Goal: Transaction & Acquisition: Book appointment/travel/reservation

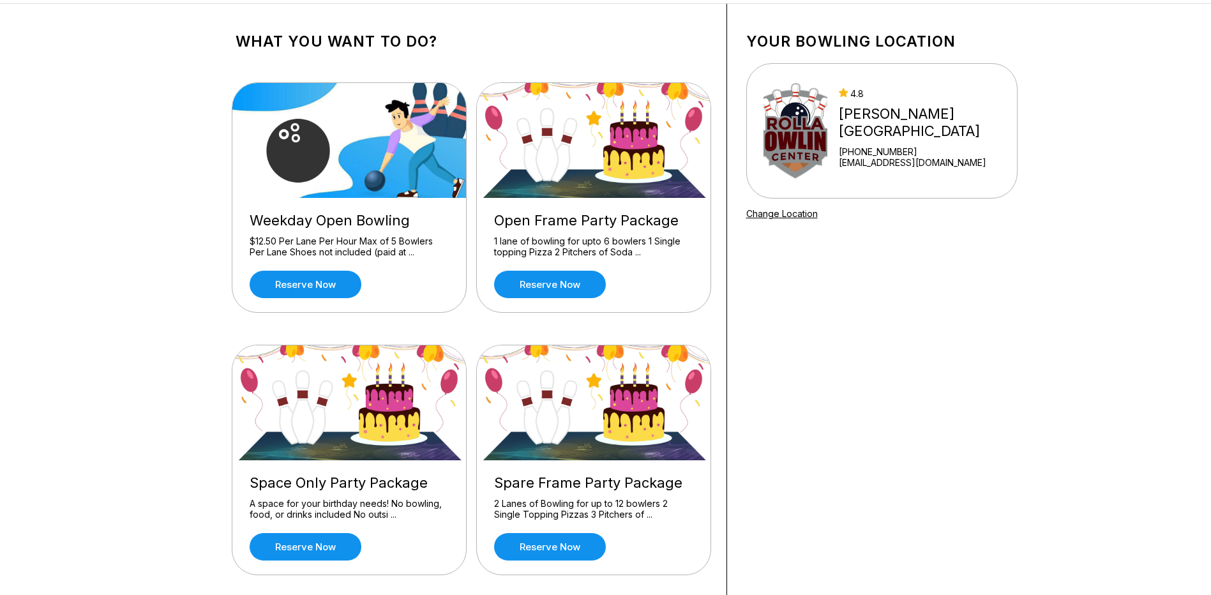
scroll to position [192, 0]
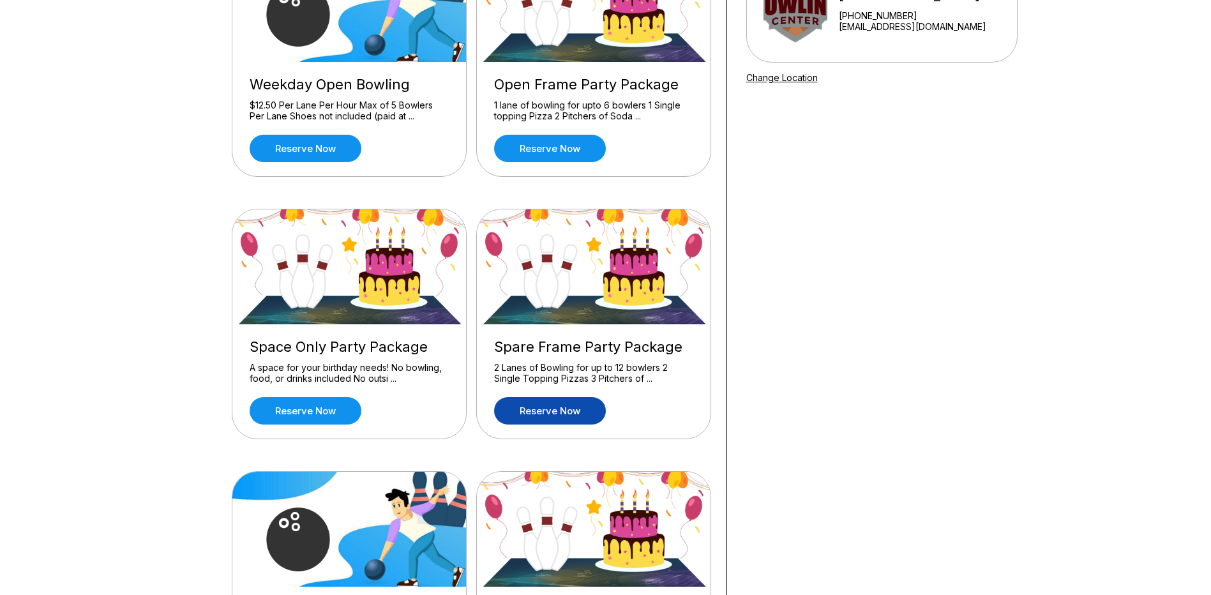
click at [565, 416] on link "Reserve now" at bounding box center [550, 410] width 112 height 27
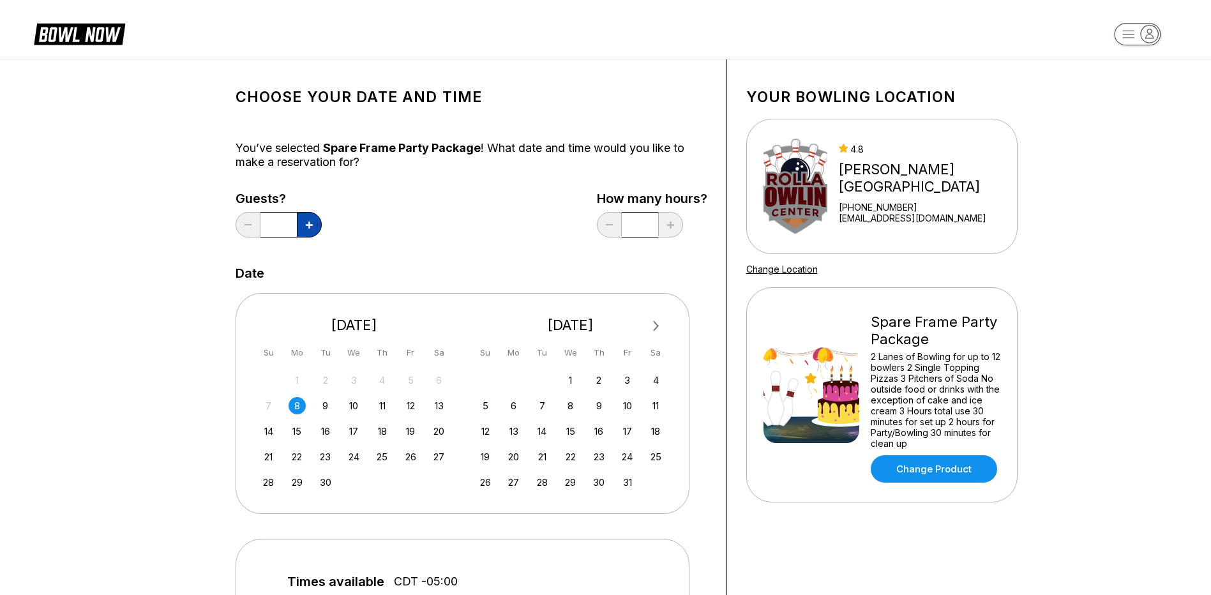
click at [307, 227] on icon at bounding box center [309, 225] width 7 height 7
click at [306, 227] on icon at bounding box center [309, 225] width 7 height 7
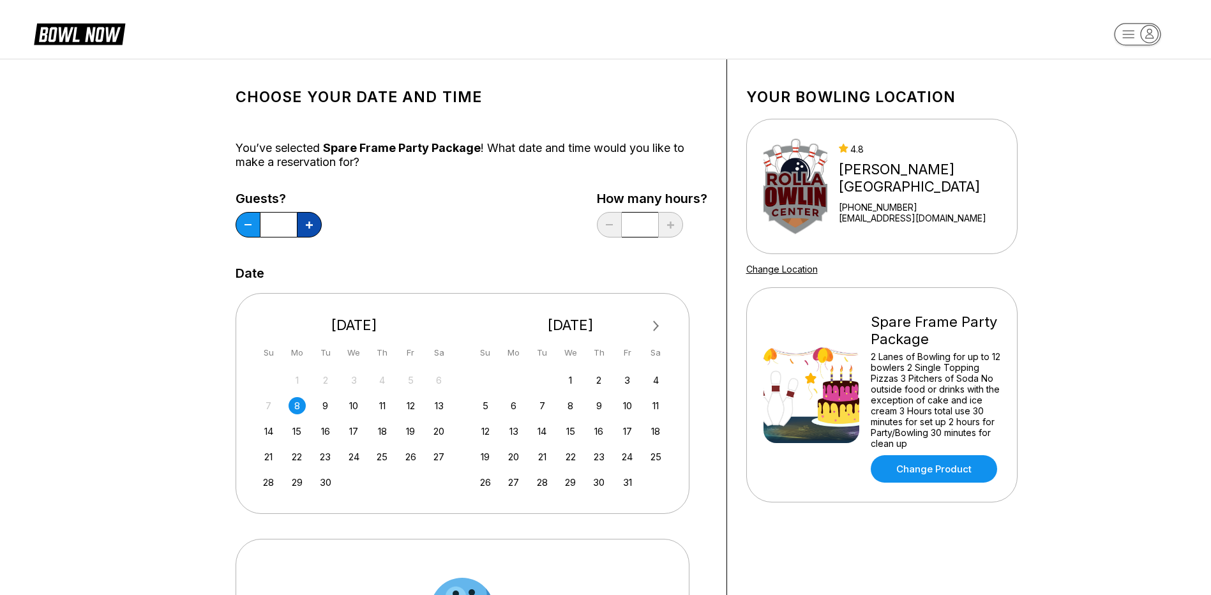
type input "**"
click at [410, 459] on div "26" at bounding box center [410, 456] width 17 height 17
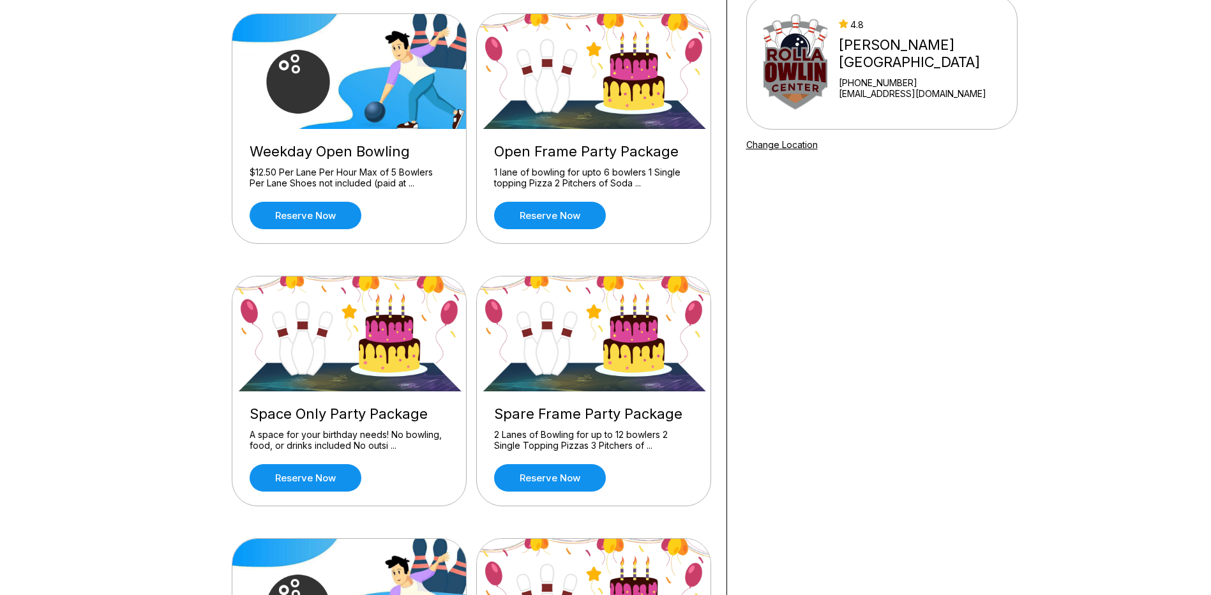
scroll to position [192, 0]
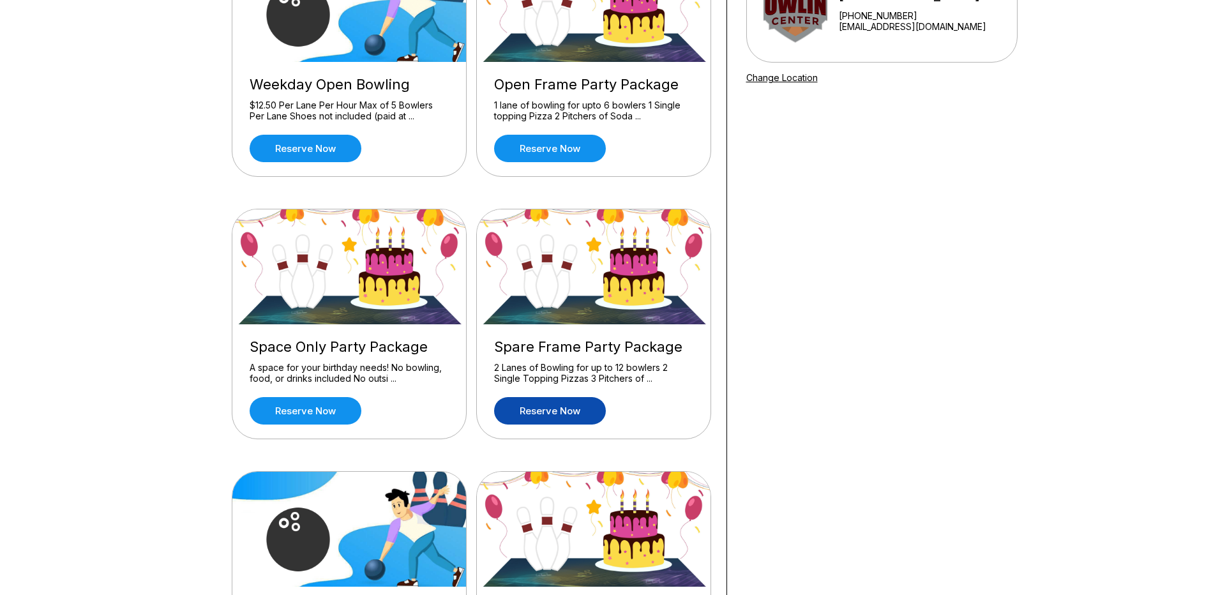
click at [554, 414] on link "Reserve now" at bounding box center [550, 410] width 112 height 27
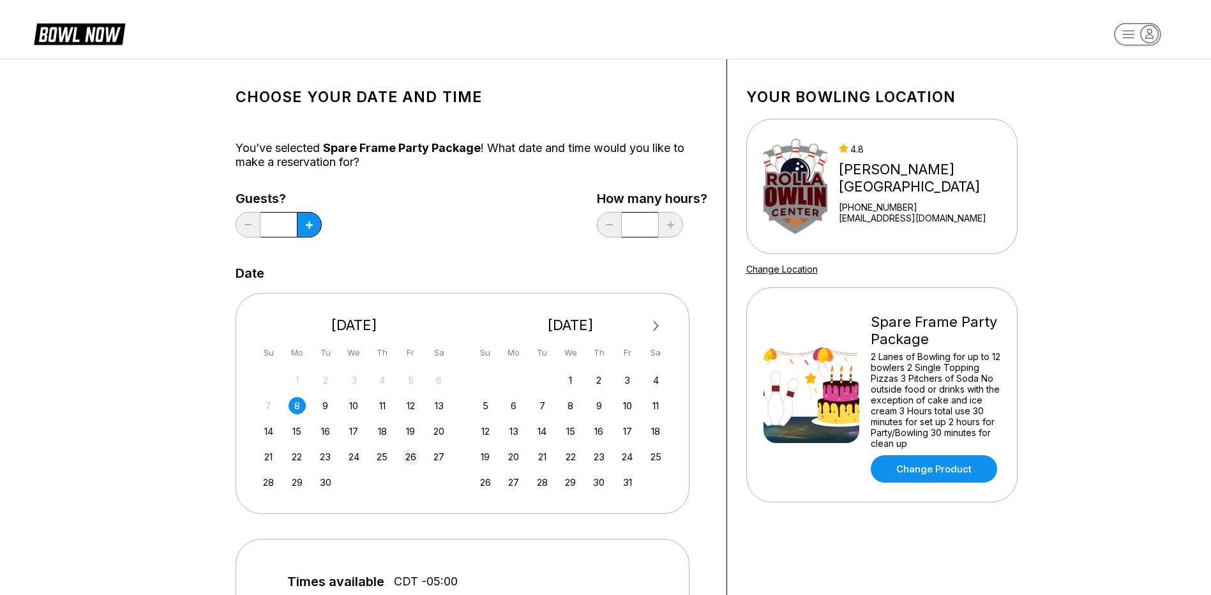
click at [411, 459] on div "26" at bounding box center [410, 456] width 17 height 17
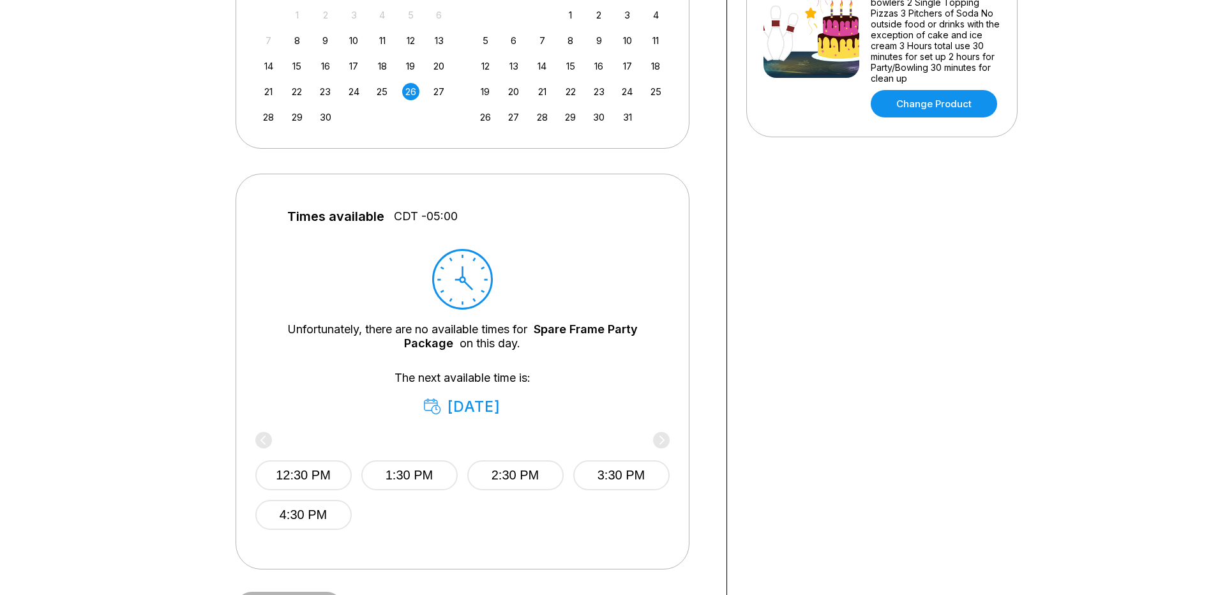
scroll to position [255, 0]
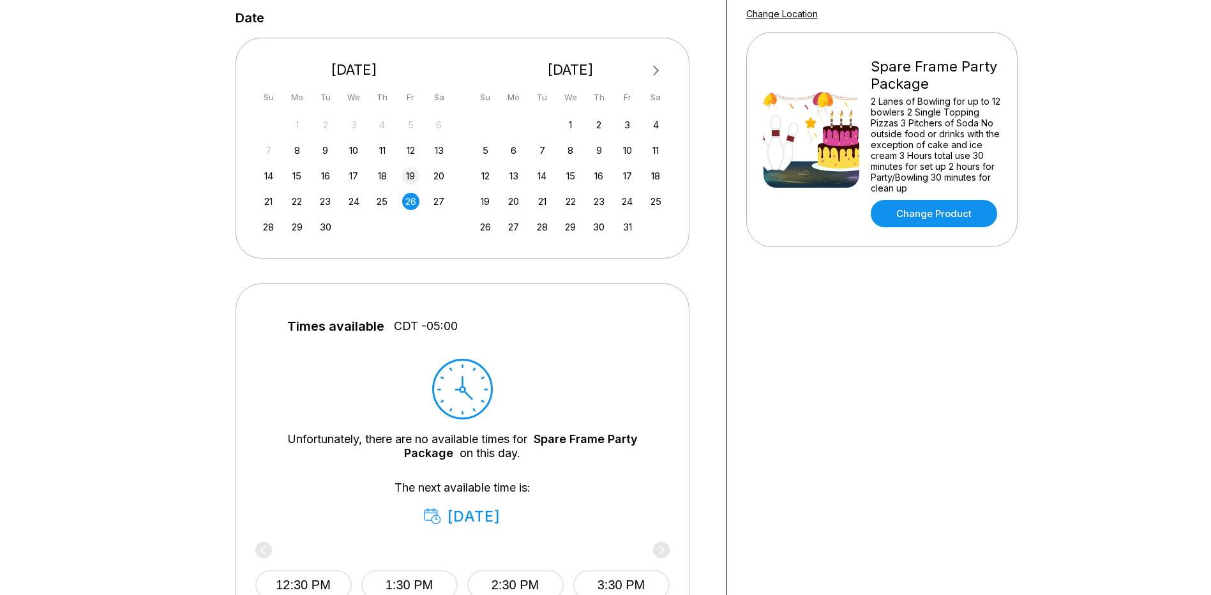
click at [415, 176] on div "19" at bounding box center [410, 175] width 17 height 17
click at [628, 127] on div "3" at bounding box center [627, 124] width 17 height 17
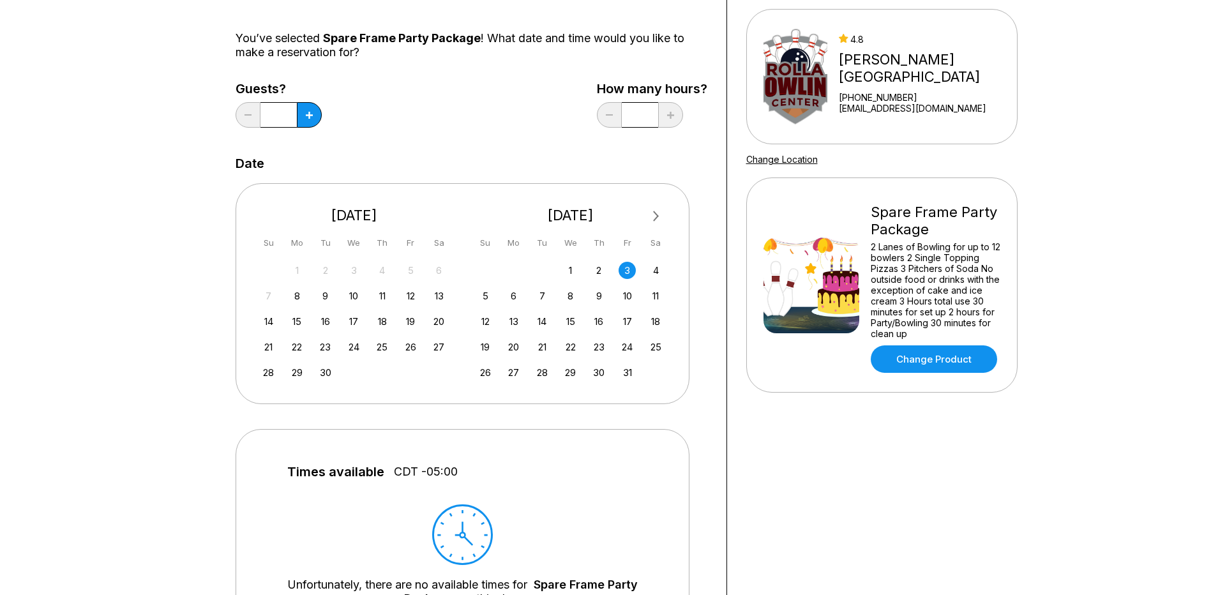
scroll to position [0, 0]
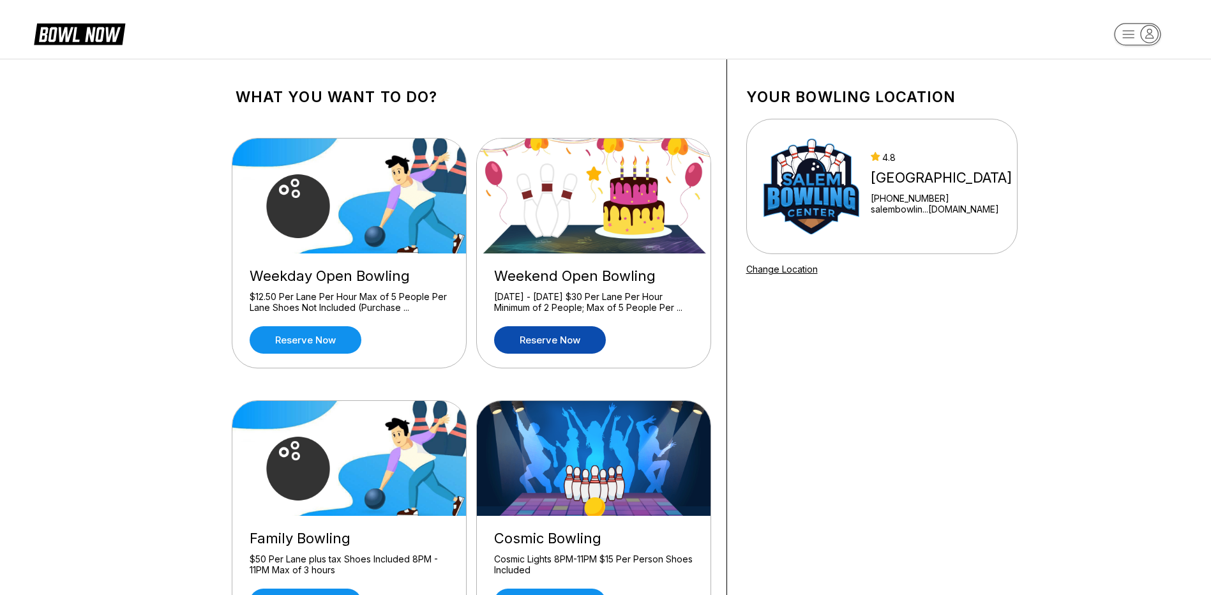
click at [579, 344] on link "Reserve now" at bounding box center [550, 339] width 112 height 27
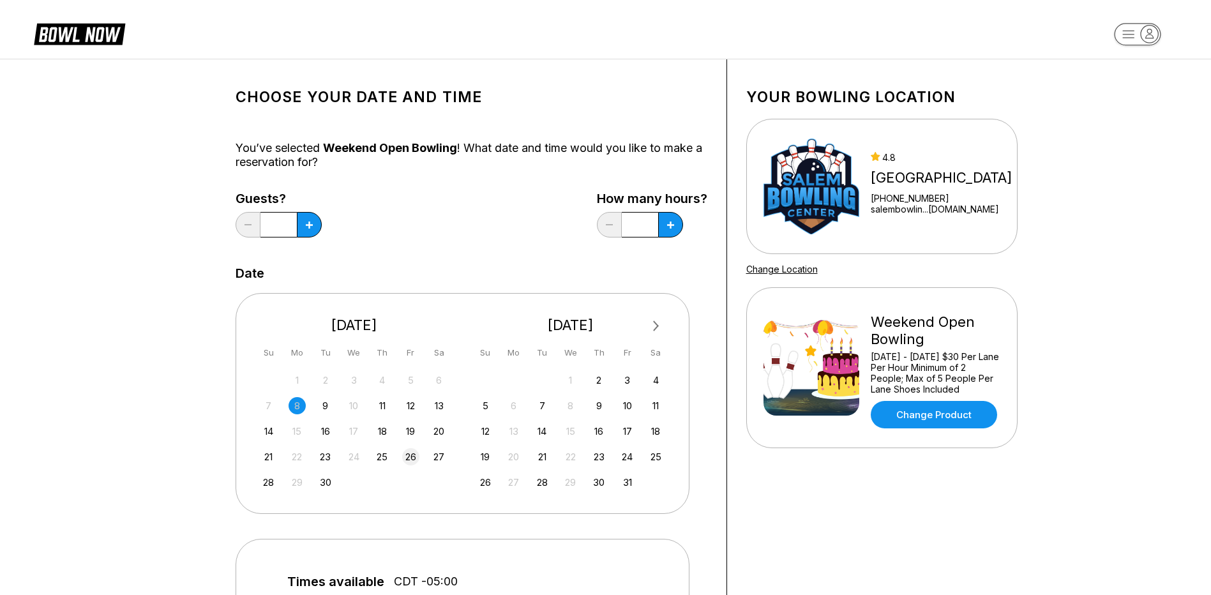
click at [413, 455] on div "26" at bounding box center [410, 456] width 17 height 17
click at [312, 223] on icon at bounding box center [309, 225] width 7 height 7
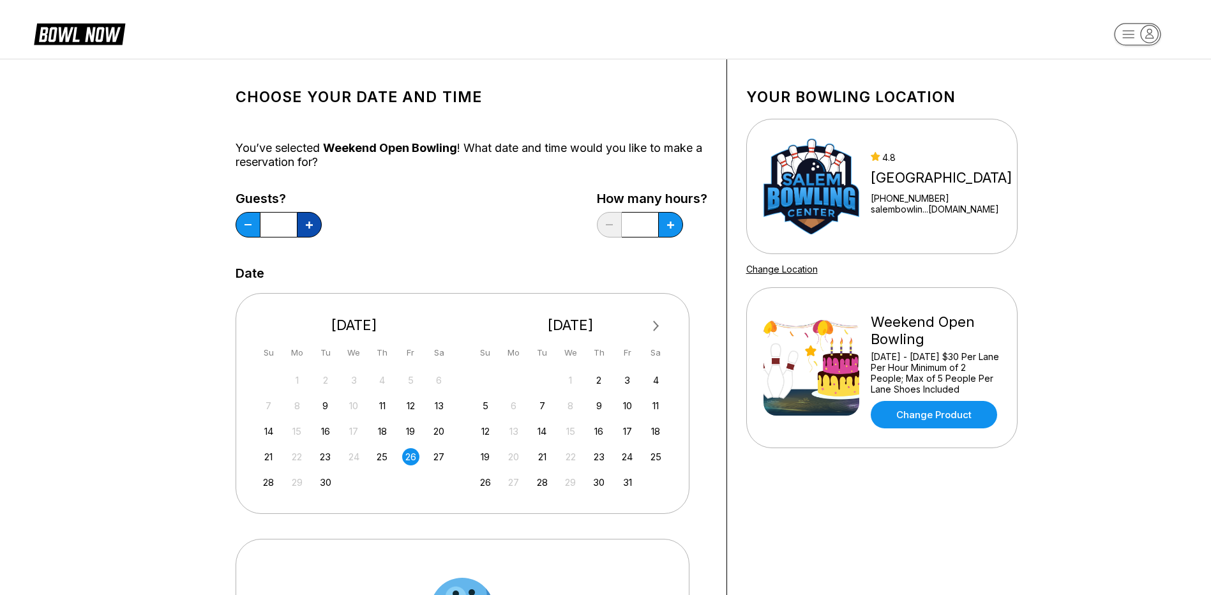
click at [312, 223] on icon at bounding box center [309, 225] width 7 height 7
type input "**"
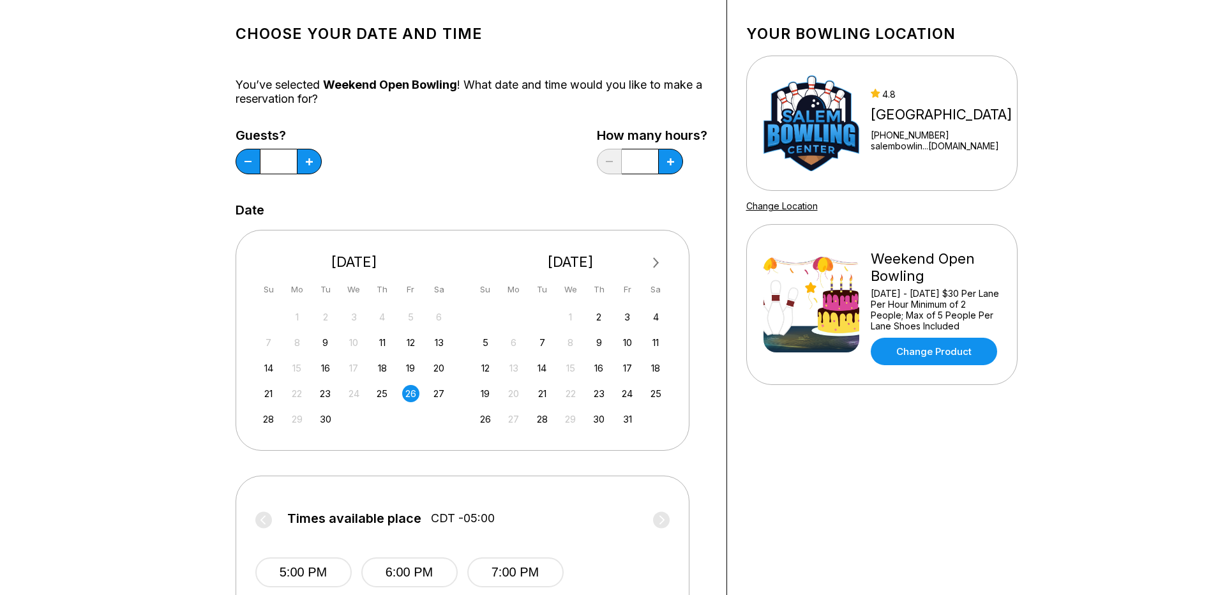
scroll to position [64, 0]
click at [667, 165] on button at bounding box center [670, 161] width 25 height 26
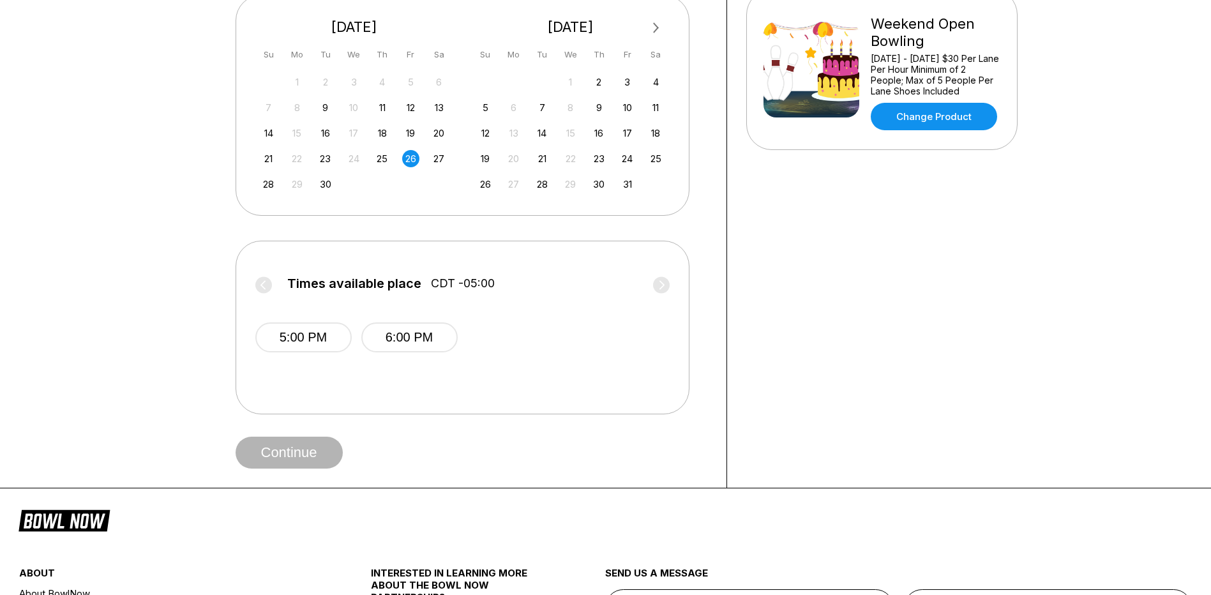
scroll to position [319, 0]
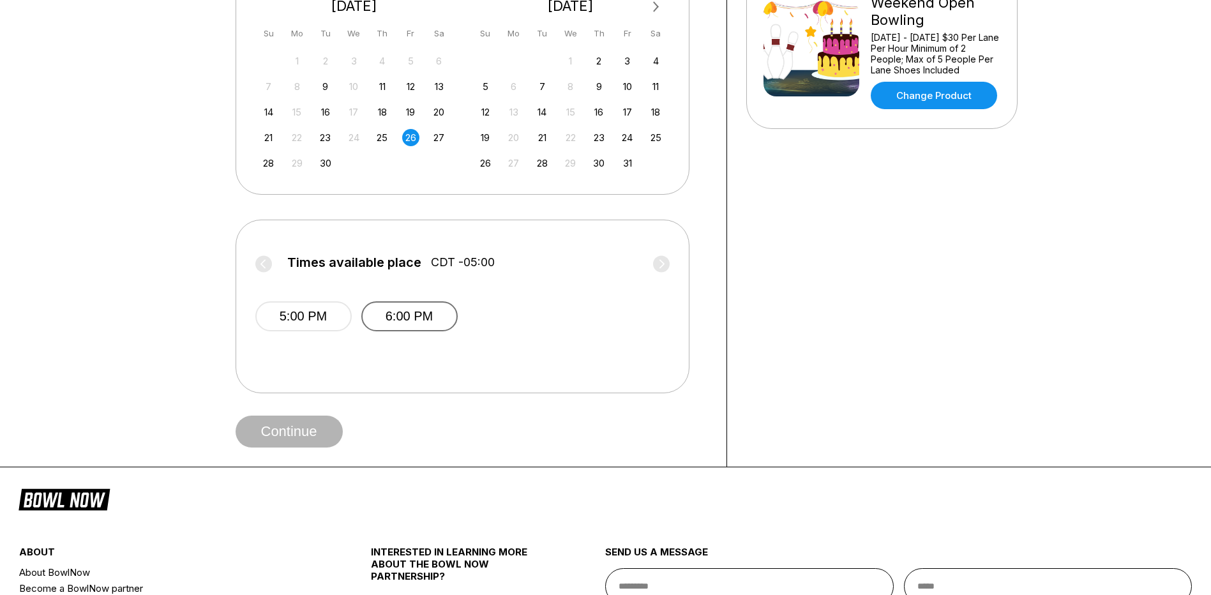
click at [414, 314] on button "6:00 PM" at bounding box center [409, 316] width 96 height 30
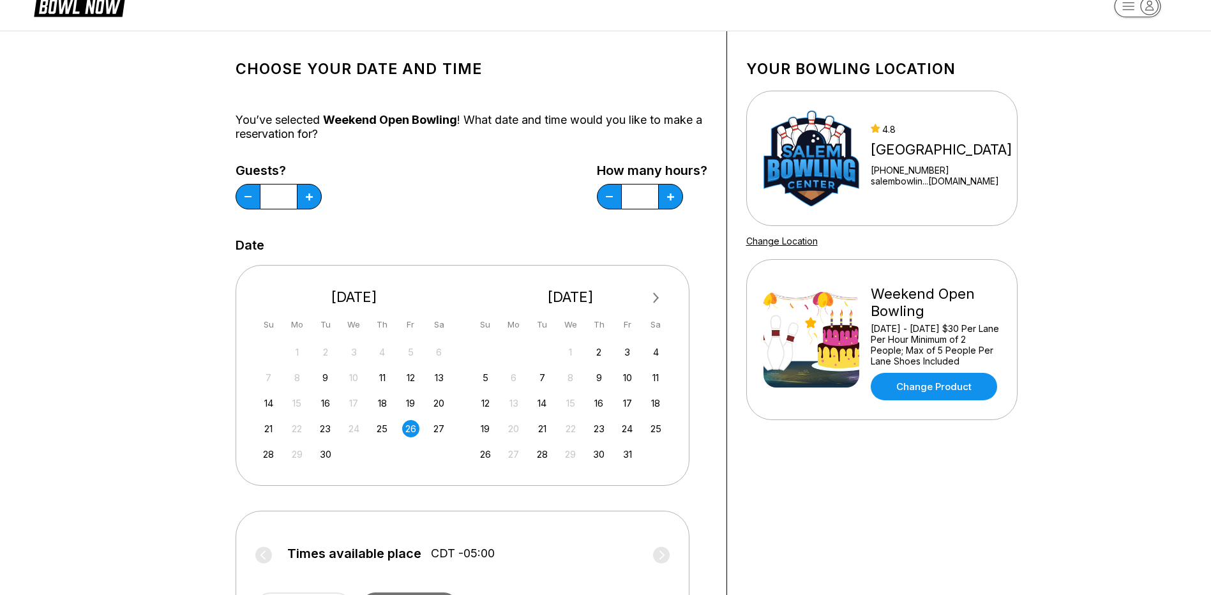
scroll to position [0, 0]
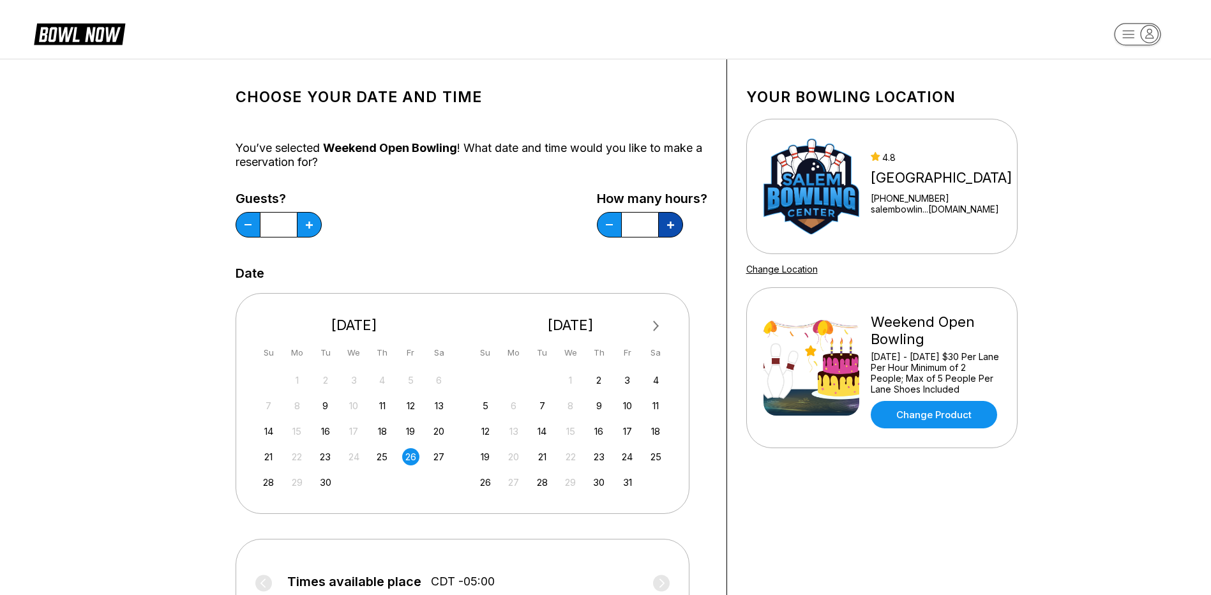
click at [667, 229] on button at bounding box center [670, 225] width 25 height 26
click at [602, 222] on button at bounding box center [609, 225] width 25 height 26
type input "*"
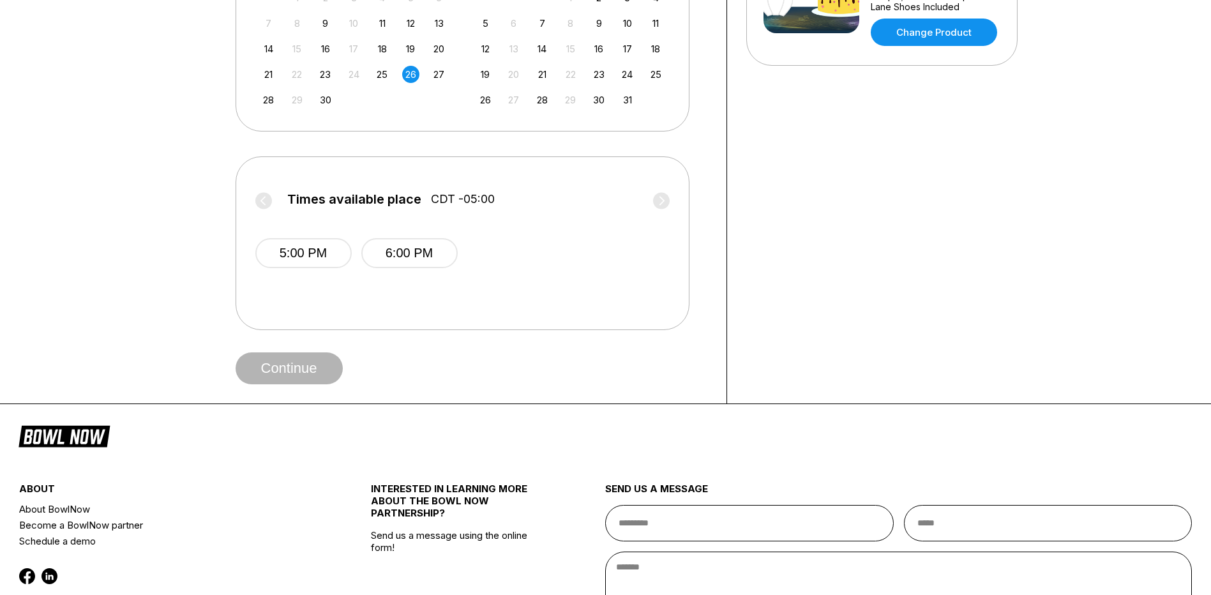
scroll to position [383, 0]
click at [413, 243] on button "6:00 PM" at bounding box center [409, 253] width 96 height 30
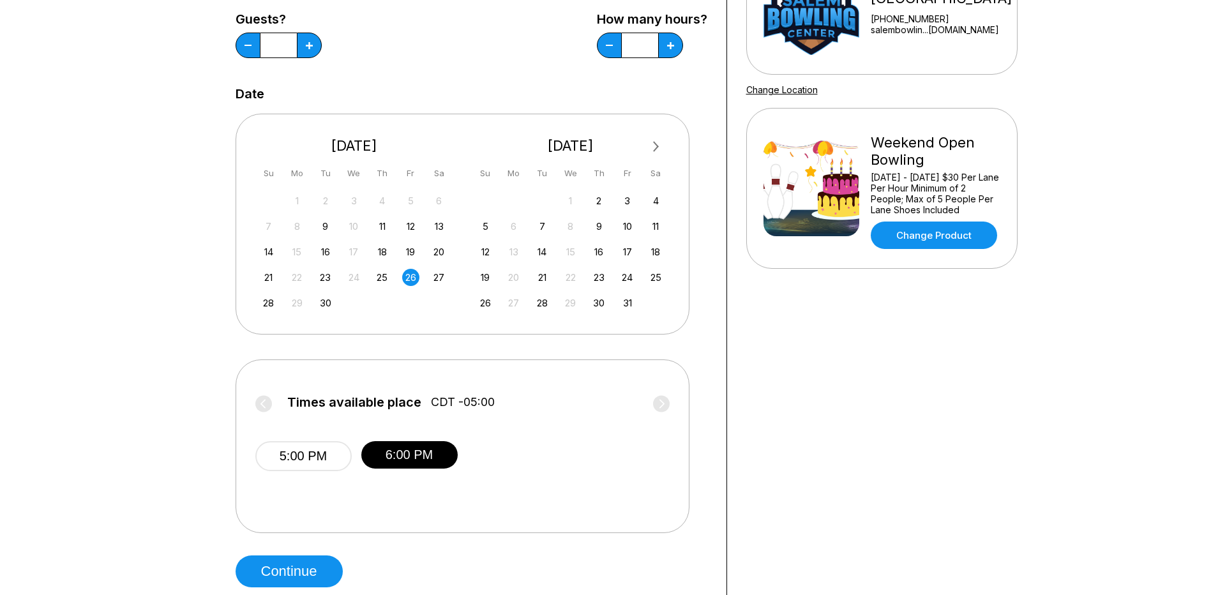
scroll to position [255, 0]
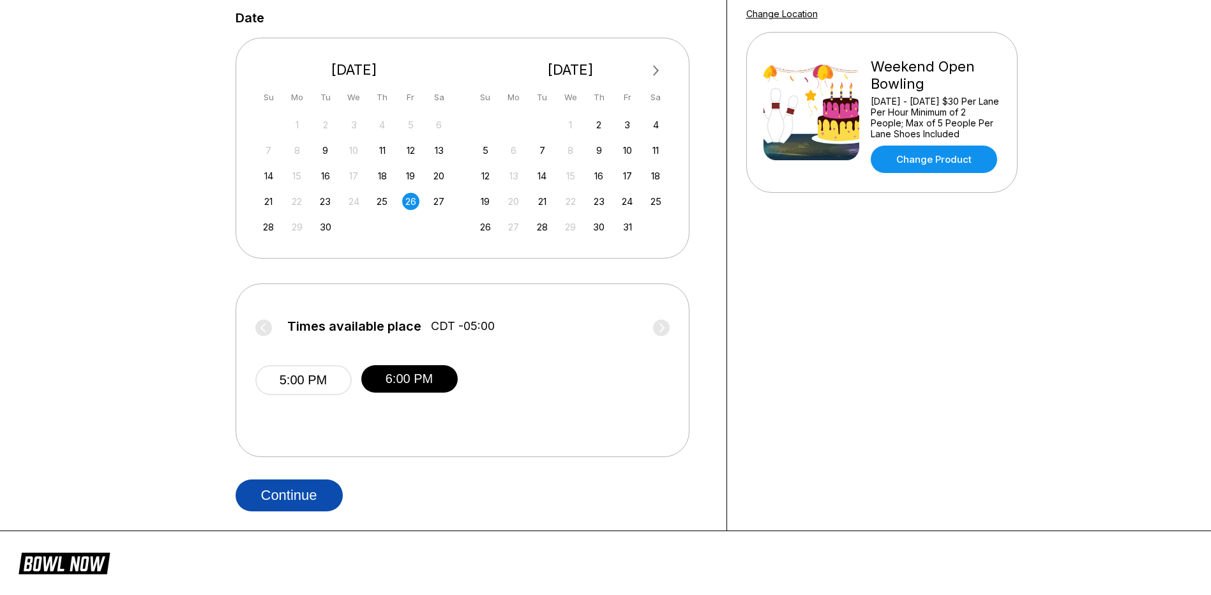
click at [295, 510] on button "Continue" at bounding box center [289, 496] width 107 height 32
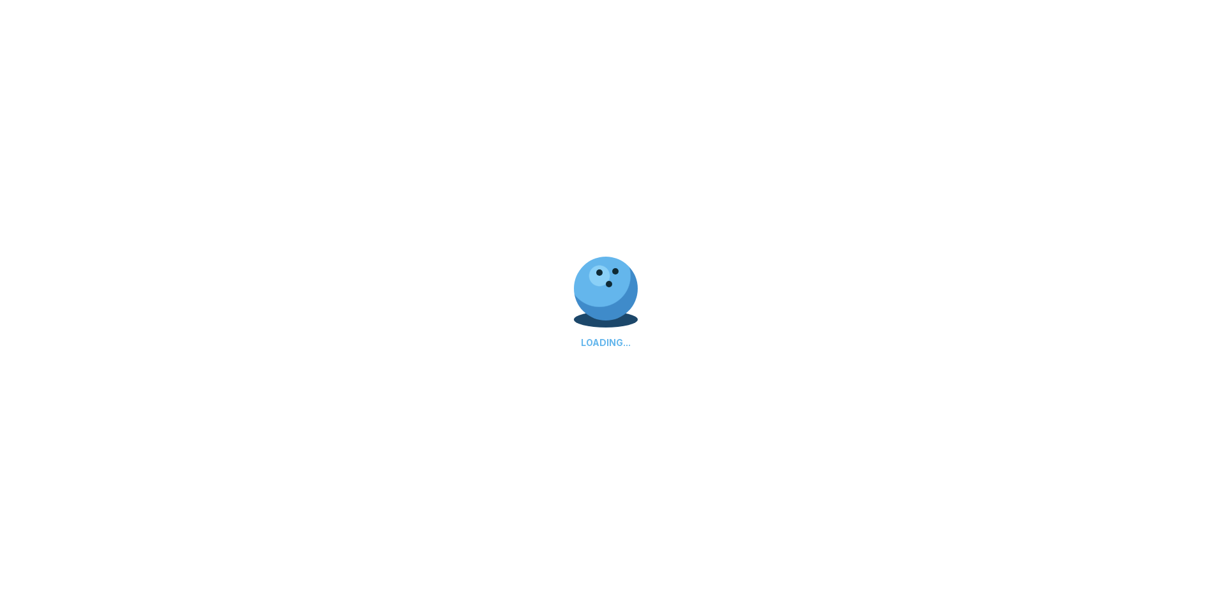
select select "**"
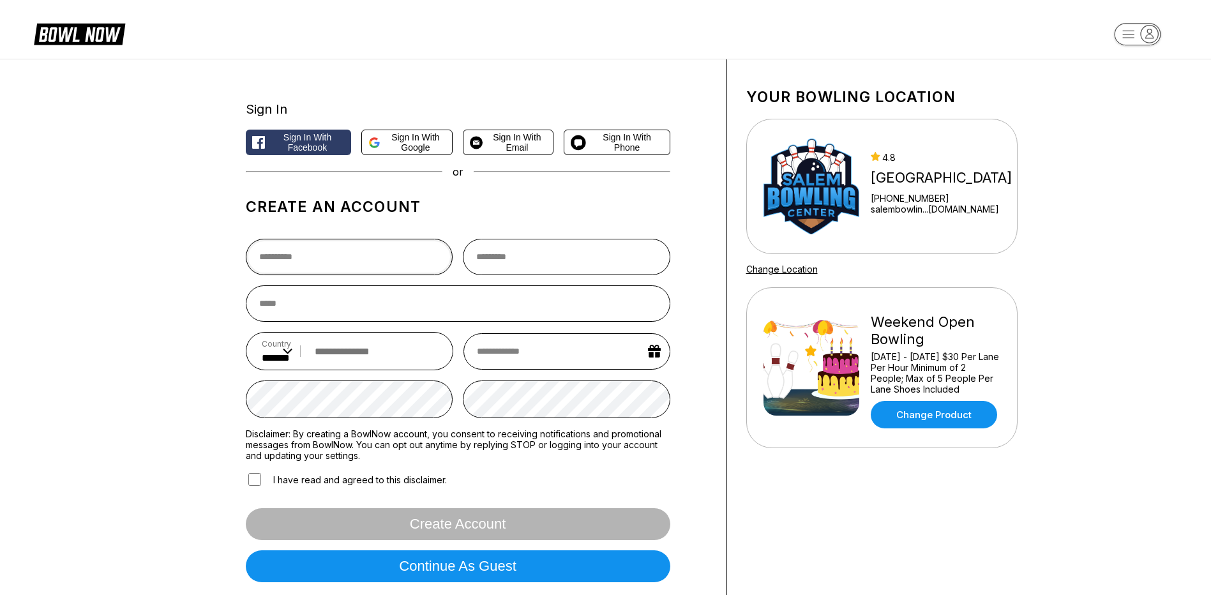
click at [319, 251] on input "text" at bounding box center [350, 257] width 208 height 36
type input "********"
type input "******"
type input "**********"
click at [341, 355] on input "tel" at bounding box center [373, 352] width 130 height 24
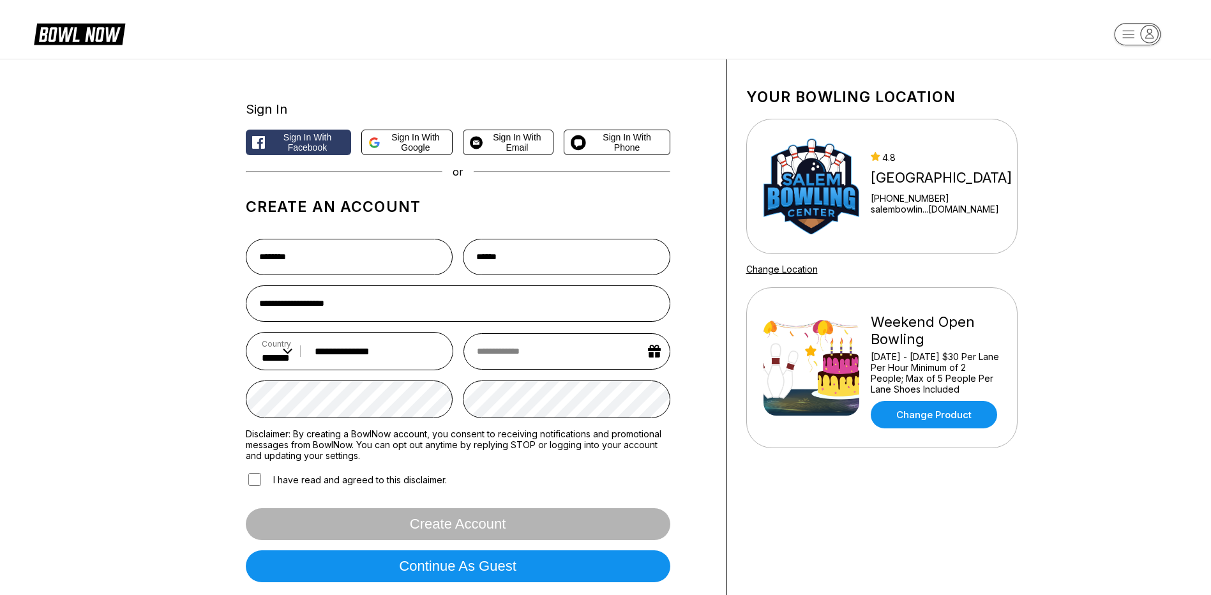
type input "**********"
select select "*"
select select "****"
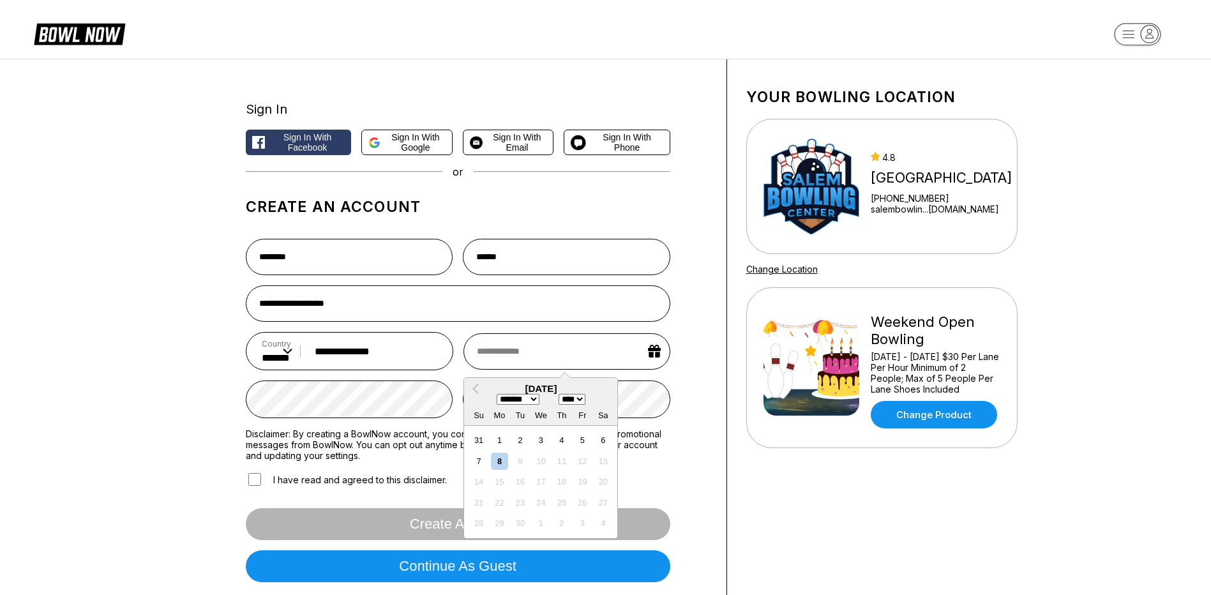
click at [537, 400] on select "******* ******** ***** ***** *** **** **** ****** ********* ******* ******** **…" at bounding box center [518, 399] width 43 height 11
select select "*"
click at [497, 396] on select "******* ******** ***** ***** *** **** **** ****** ********* ******* ******** **…" at bounding box center [518, 399] width 43 height 11
click at [586, 402] on select "**** **** **** **** **** **** **** **** **** **** **** **** **** **** **** ****…" at bounding box center [572, 399] width 27 height 11
select select "****"
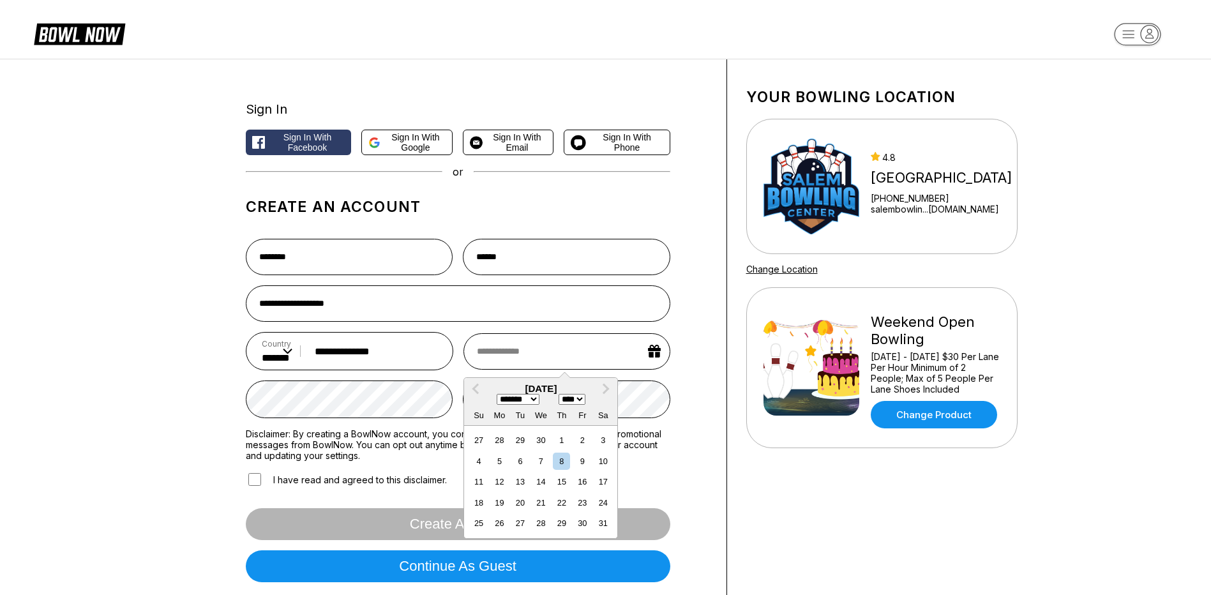
click at [562, 396] on select "**** **** **** **** **** **** **** **** **** **** **** **** **** **** **** ****…" at bounding box center [572, 399] width 27 height 11
click at [601, 444] on div "5" at bounding box center [603, 440] width 17 height 17
type input "**********"
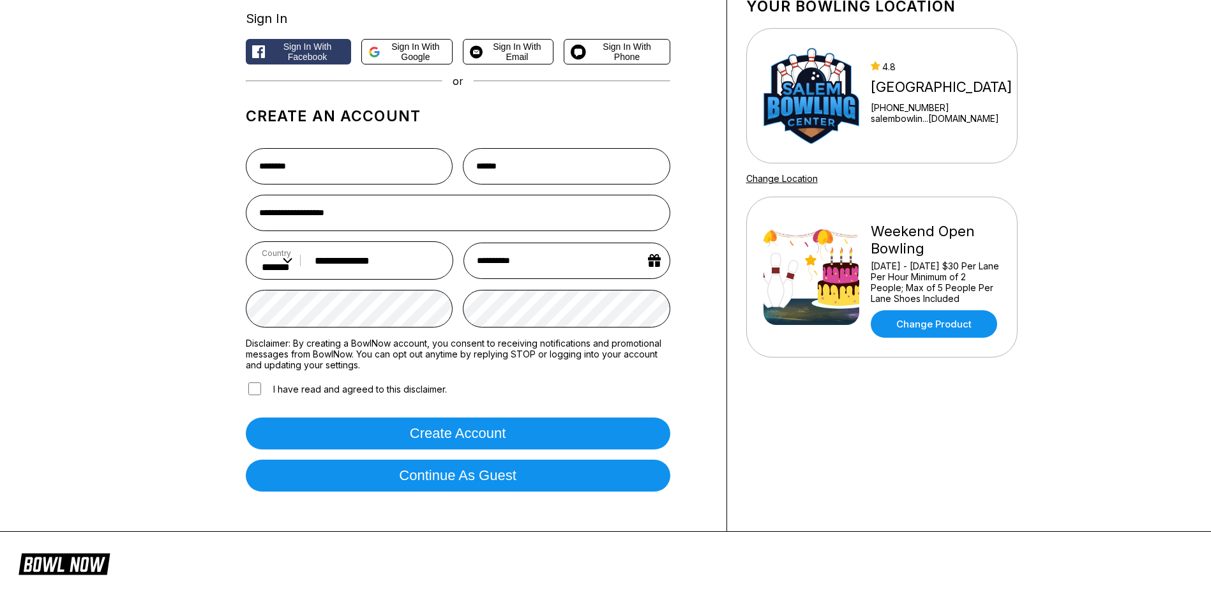
scroll to position [255, 0]
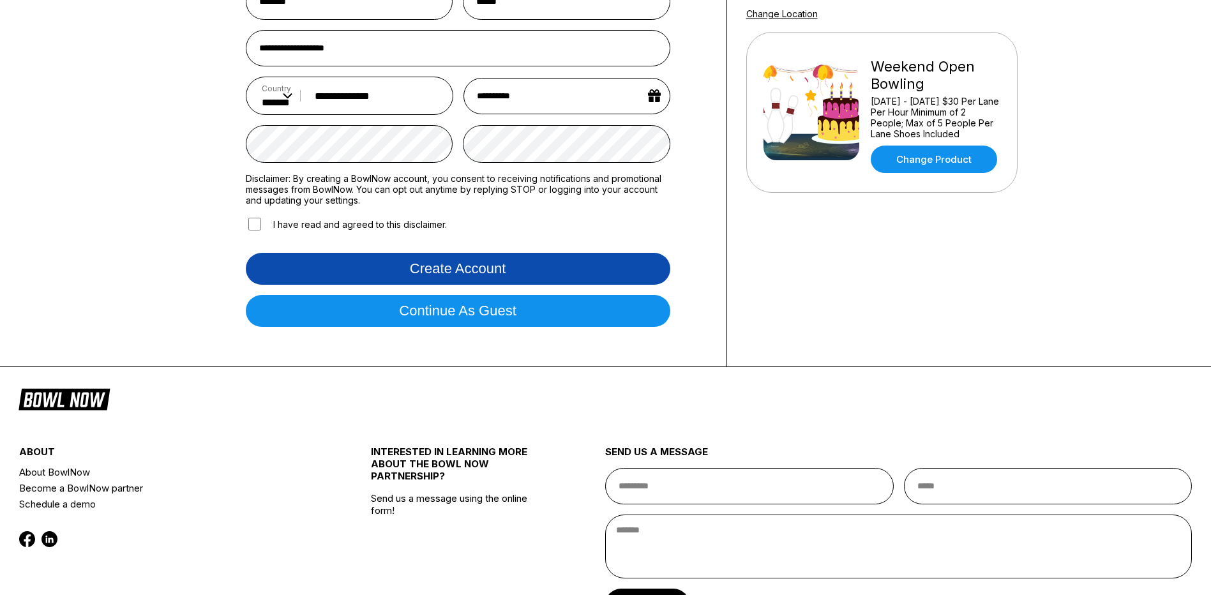
click at [398, 278] on button "Create account" at bounding box center [458, 269] width 425 height 32
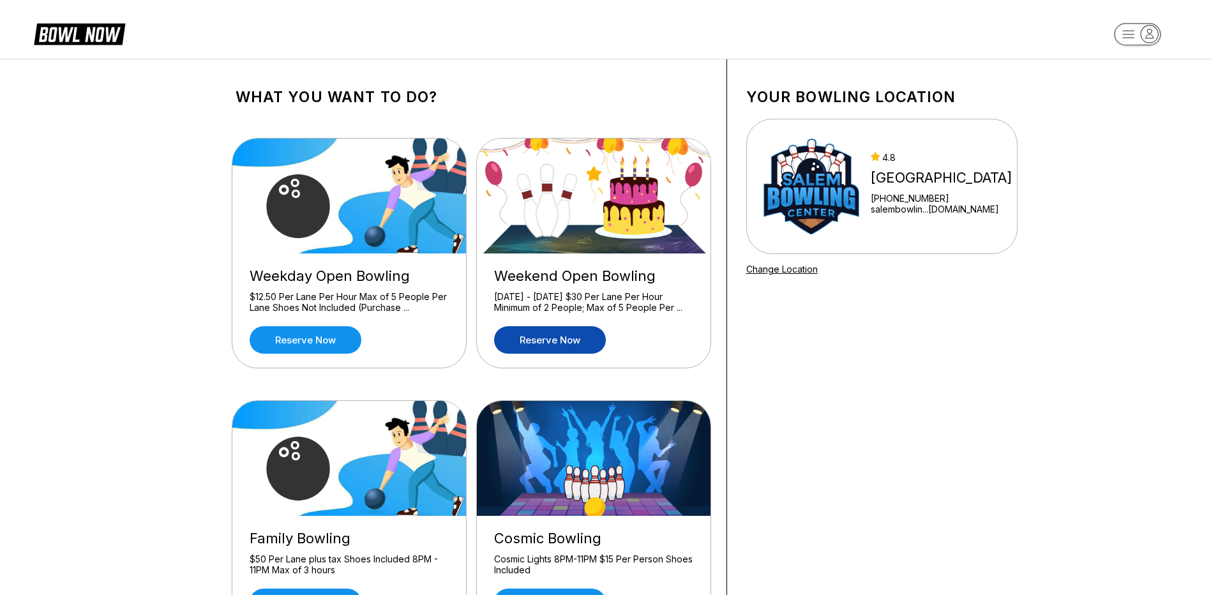
click at [544, 347] on link "Reserve now" at bounding box center [550, 339] width 112 height 27
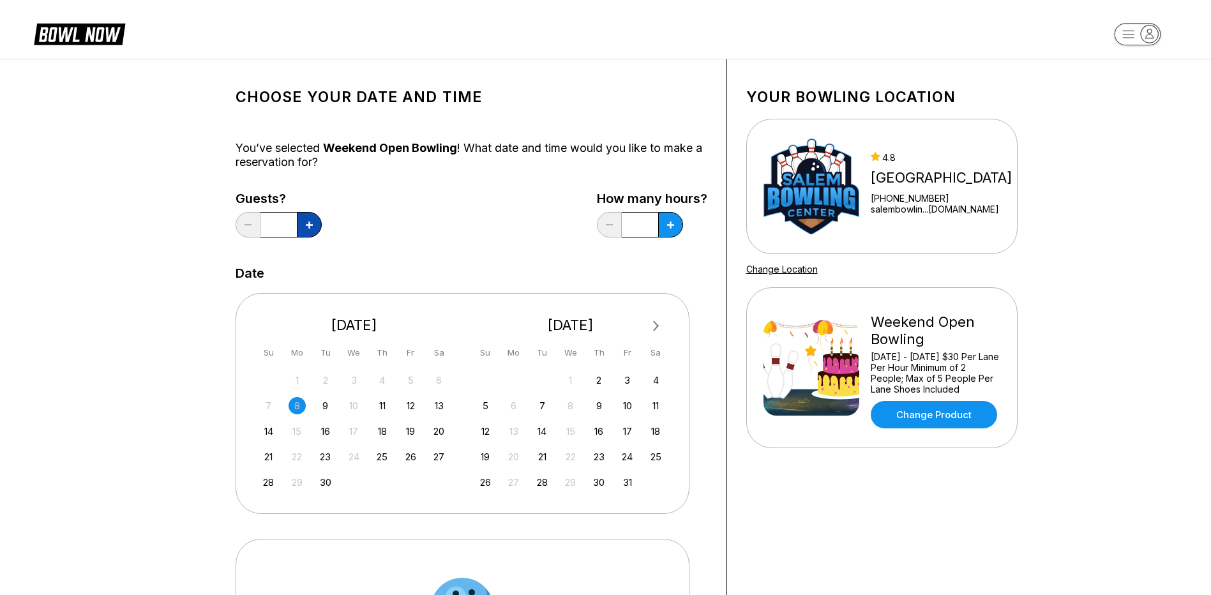
click at [315, 226] on button at bounding box center [309, 225] width 25 height 26
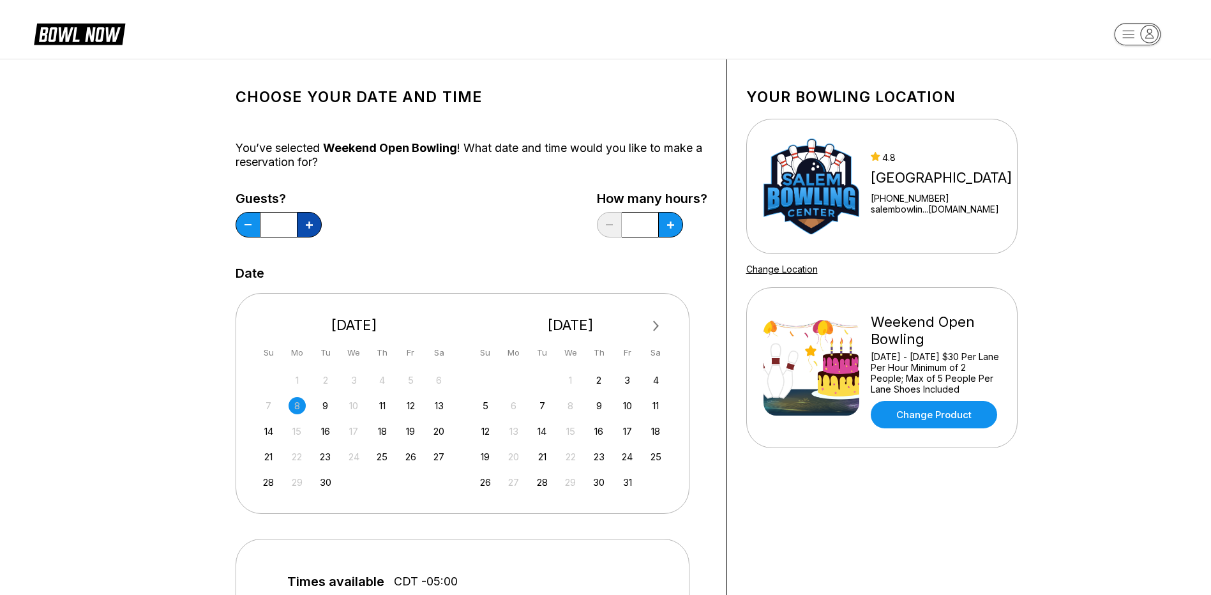
type input "*"
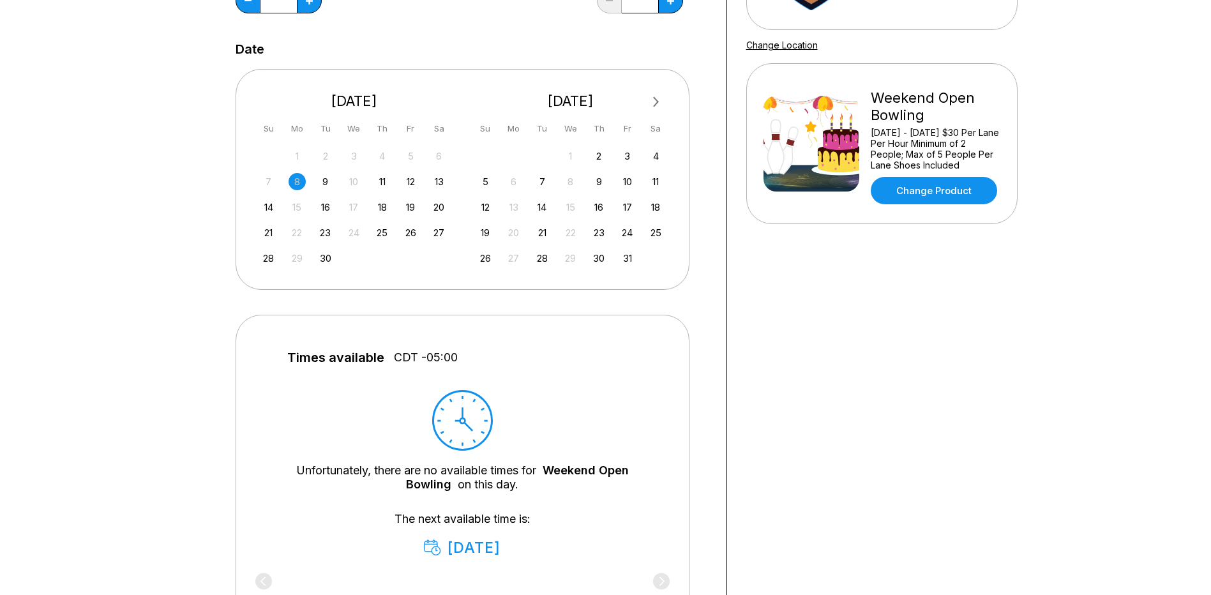
scroll to position [128, 0]
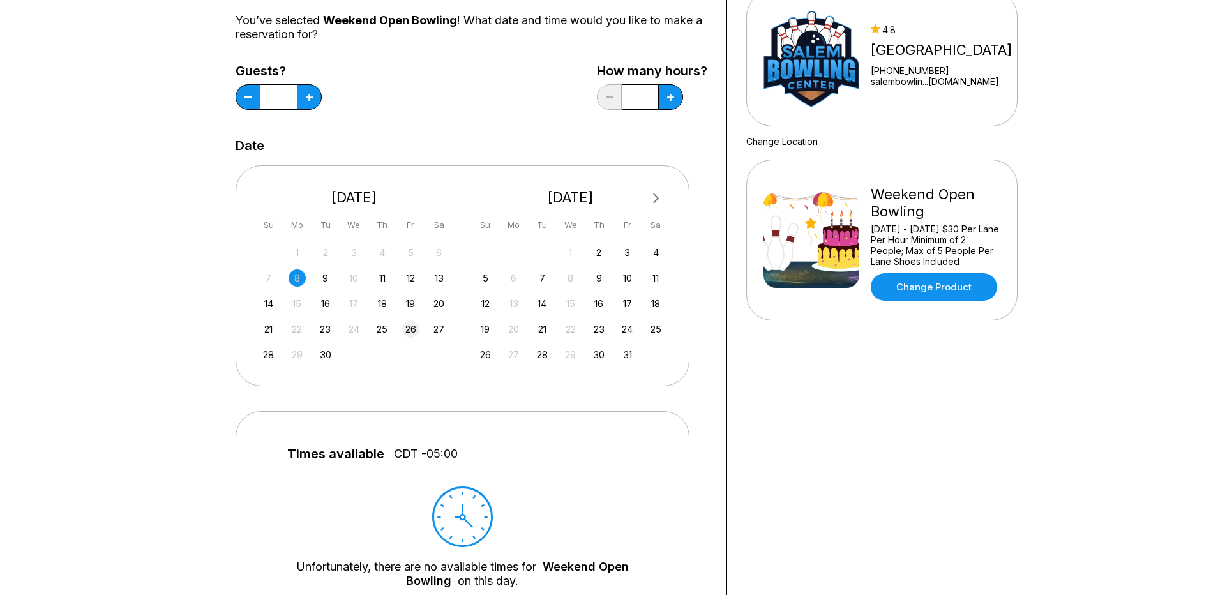
click at [418, 325] on div "26" at bounding box center [410, 329] width 17 height 17
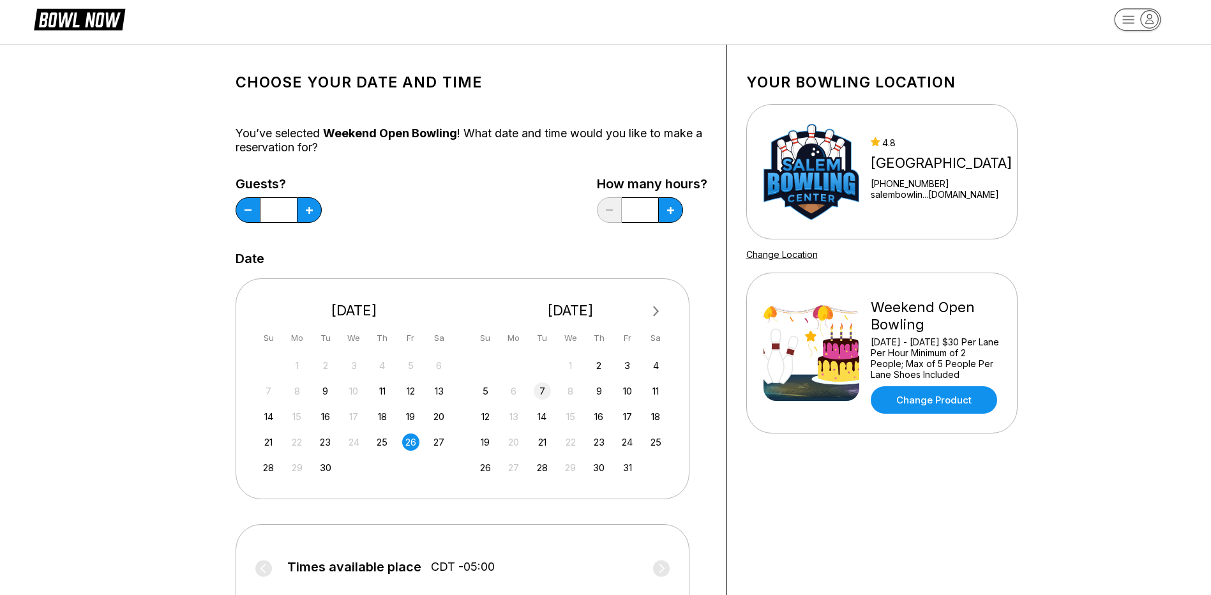
scroll to position [0, 0]
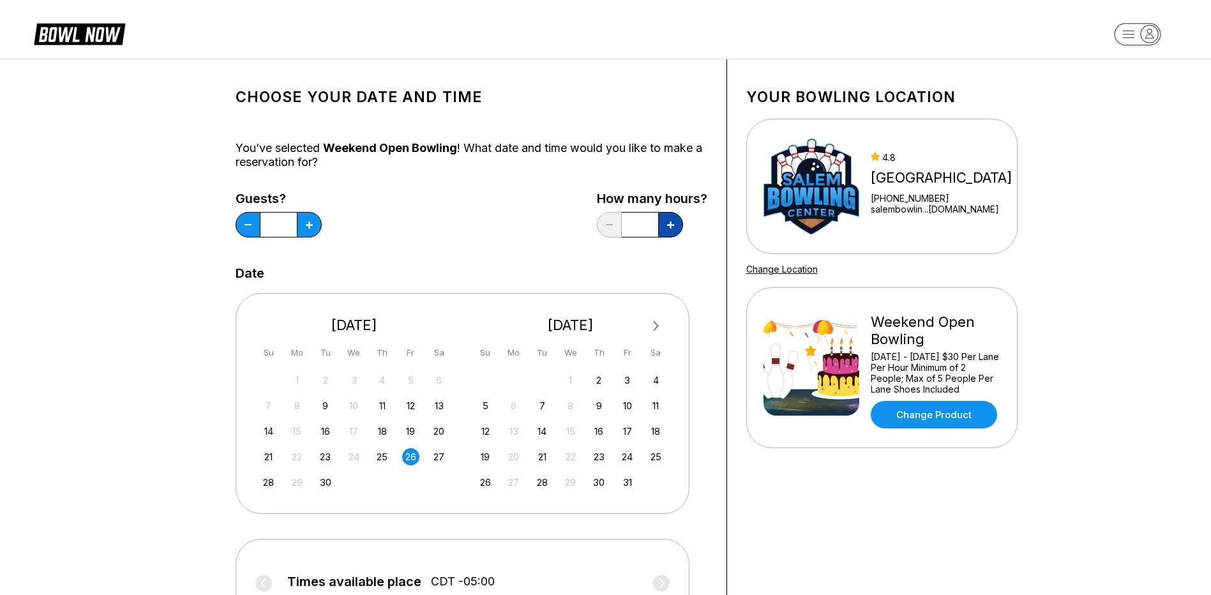
click at [672, 228] on icon at bounding box center [670, 225] width 7 height 7
type input "*"
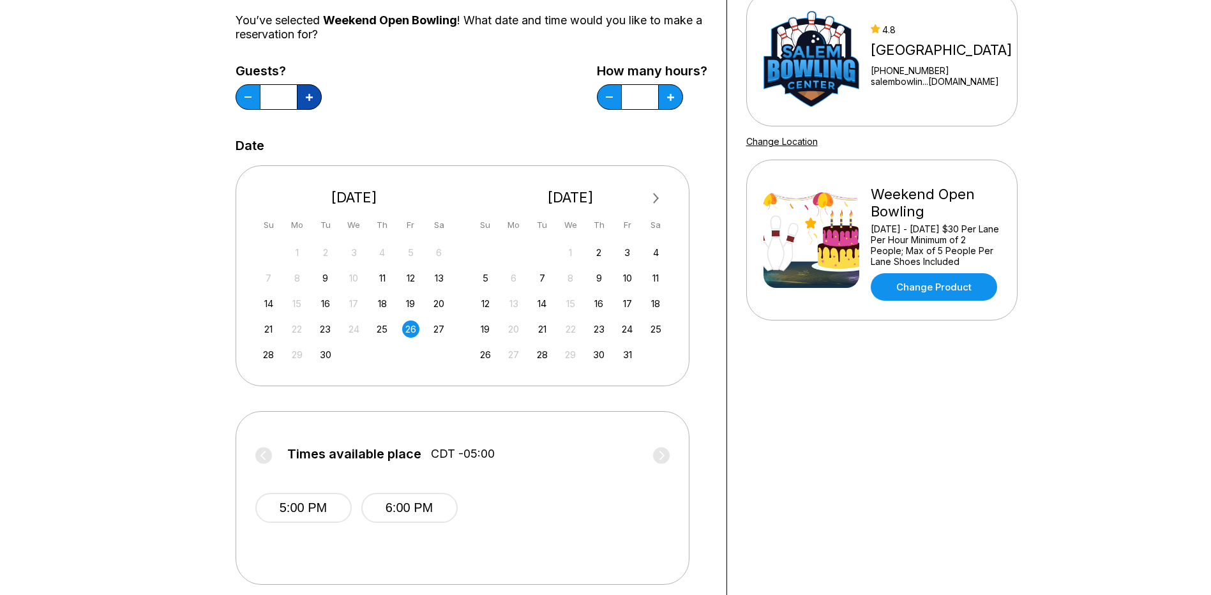
click at [307, 100] on icon at bounding box center [309, 97] width 7 height 7
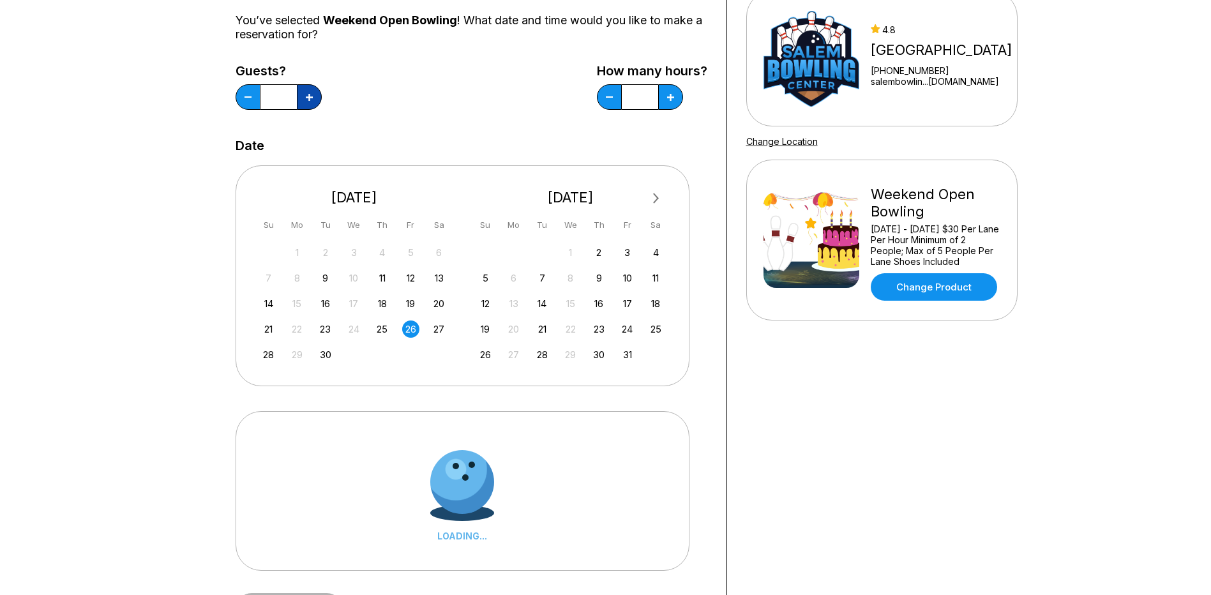
click at [307, 100] on icon at bounding box center [309, 97] width 7 height 7
type input "**"
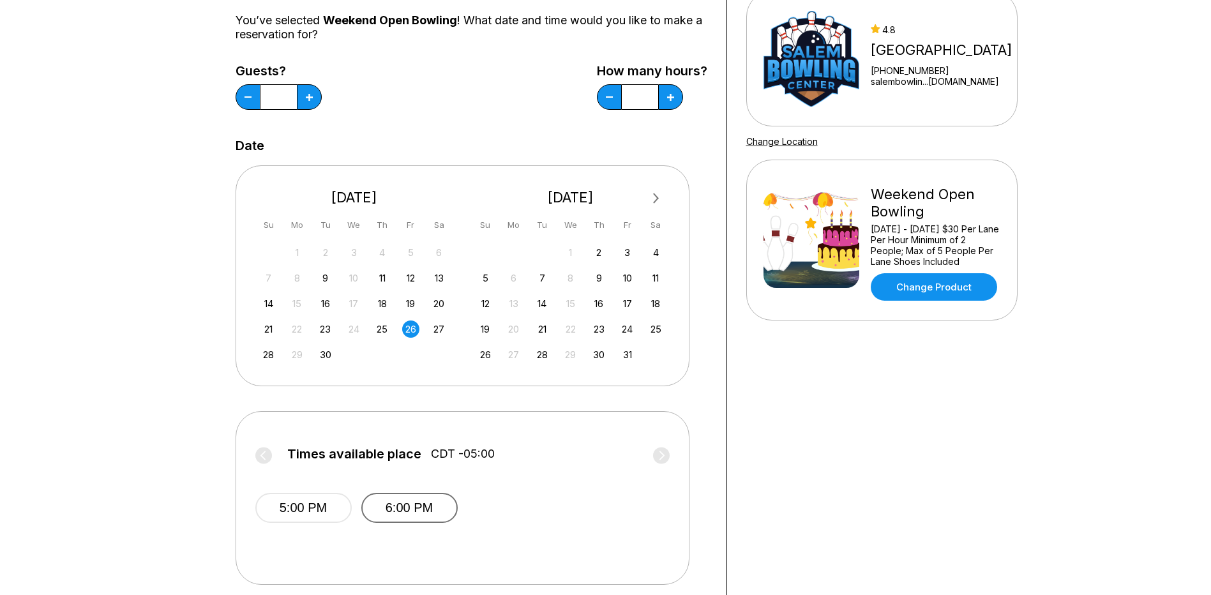
click at [412, 498] on button "6:00 PM" at bounding box center [409, 508] width 96 height 30
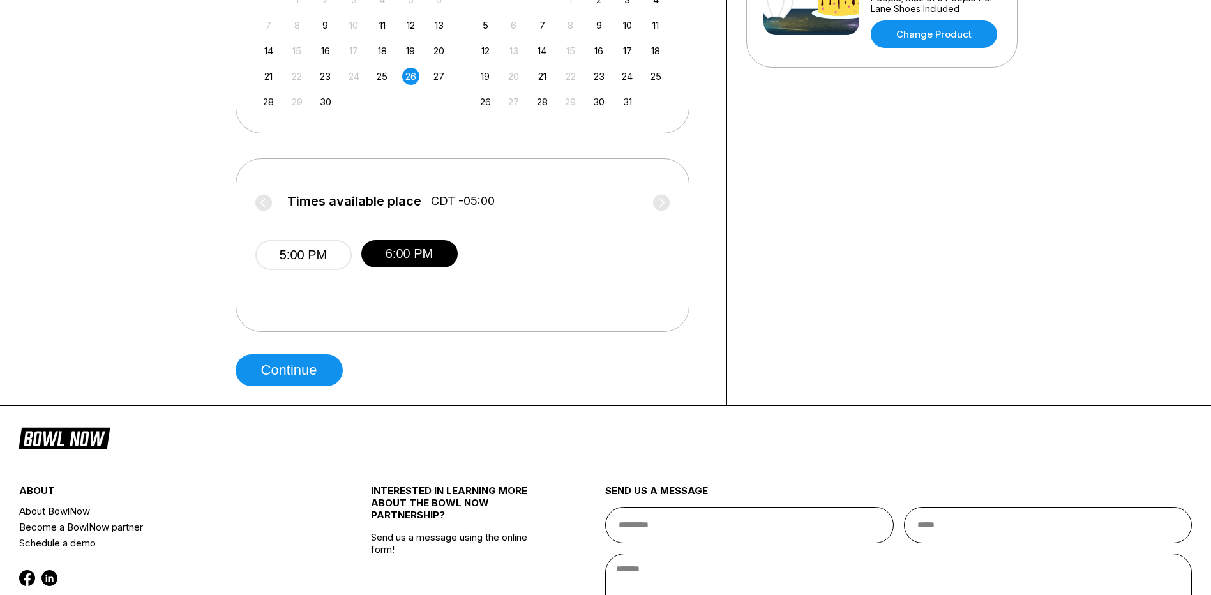
scroll to position [383, 0]
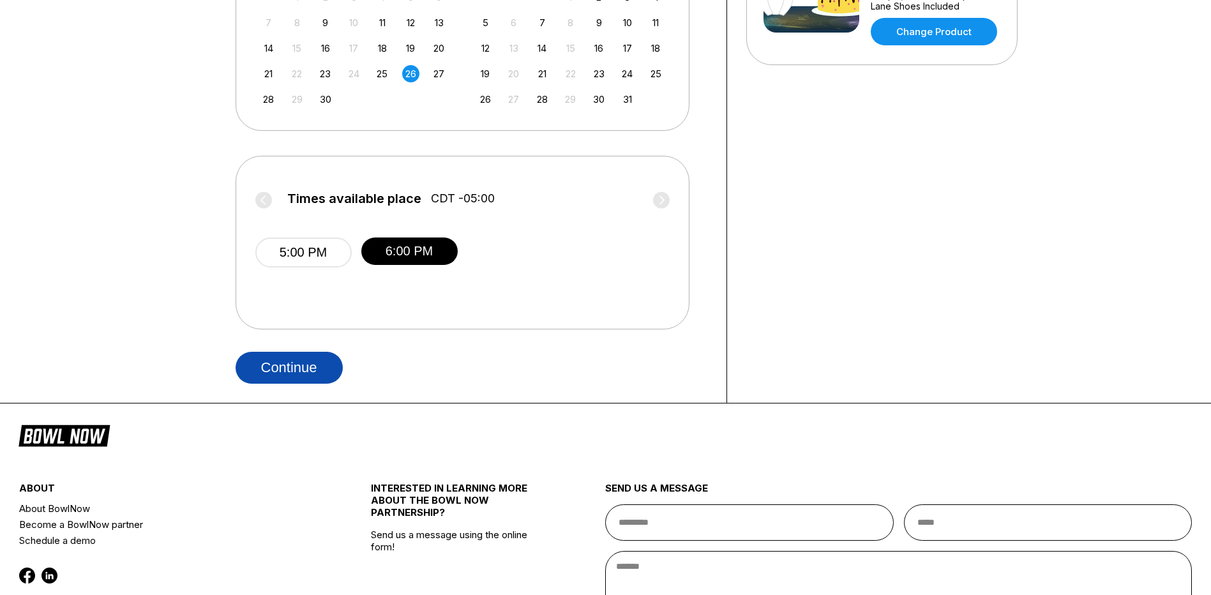
click at [312, 374] on button "Continue" at bounding box center [289, 368] width 107 height 32
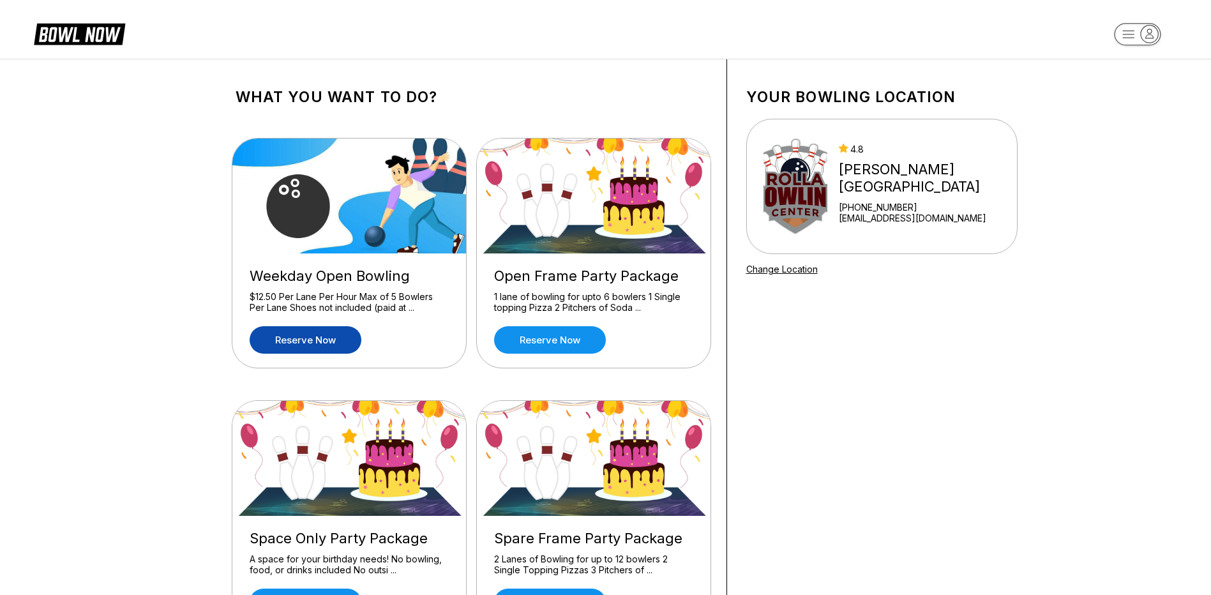
click at [321, 343] on link "Reserve now" at bounding box center [306, 339] width 112 height 27
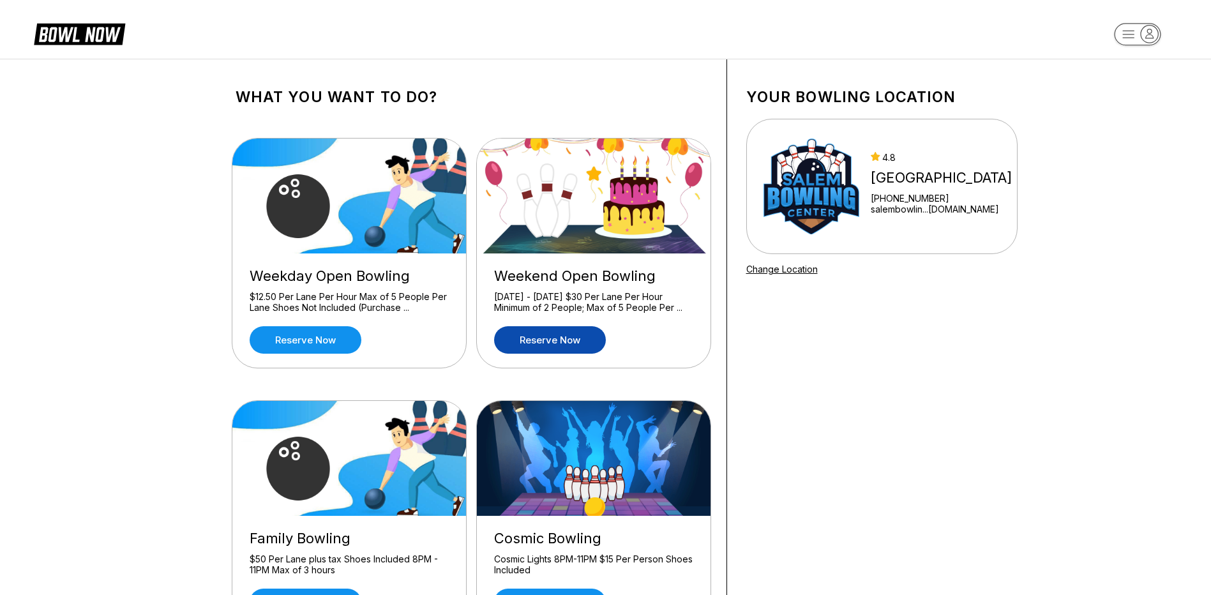
click at [579, 352] on link "Reserve now" at bounding box center [550, 339] width 112 height 27
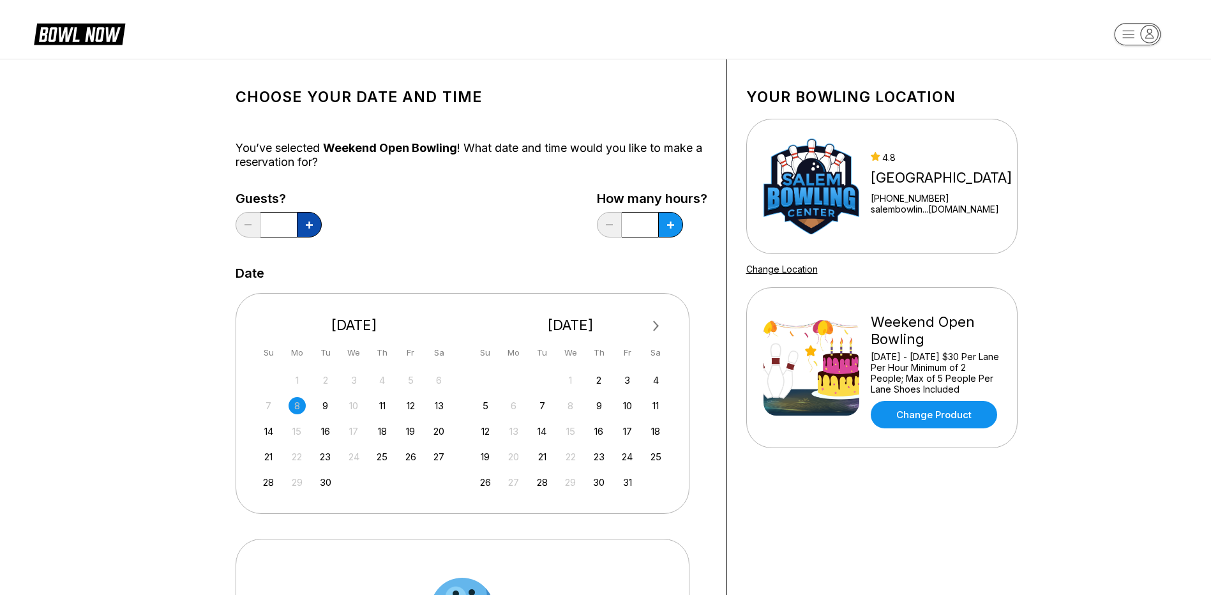
click at [310, 227] on icon at bounding box center [309, 225] width 7 height 7
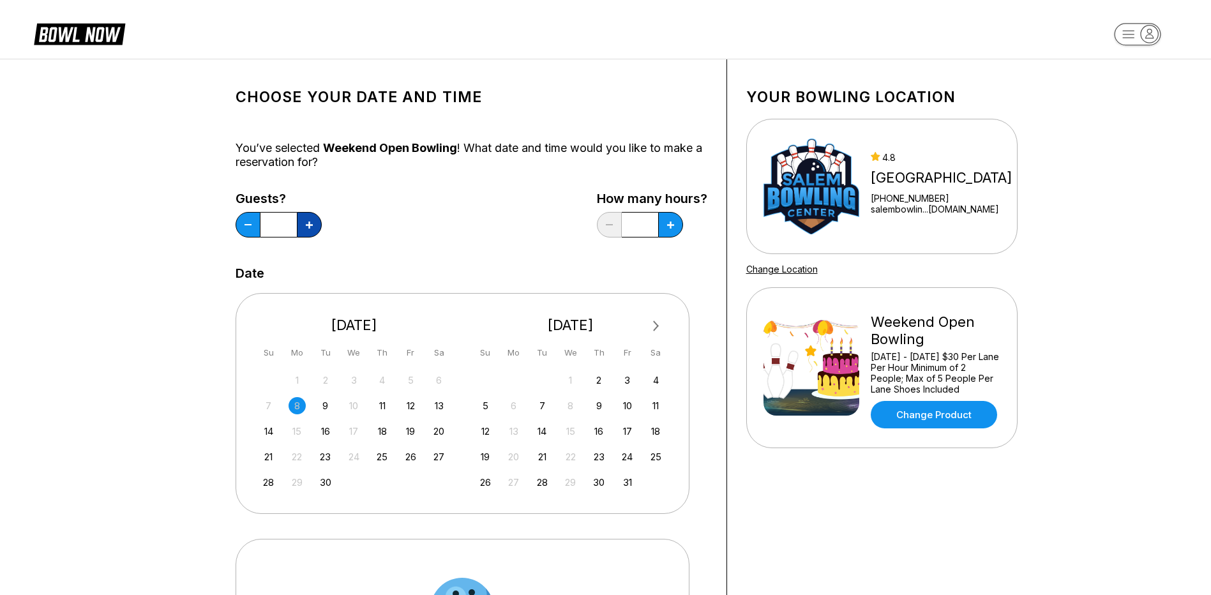
click at [310, 227] on icon at bounding box center [309, 225] width 7 height 7
type input "**"
click at [410, 457] on div "26" at bounding box center [410, 456] width 17 height 17
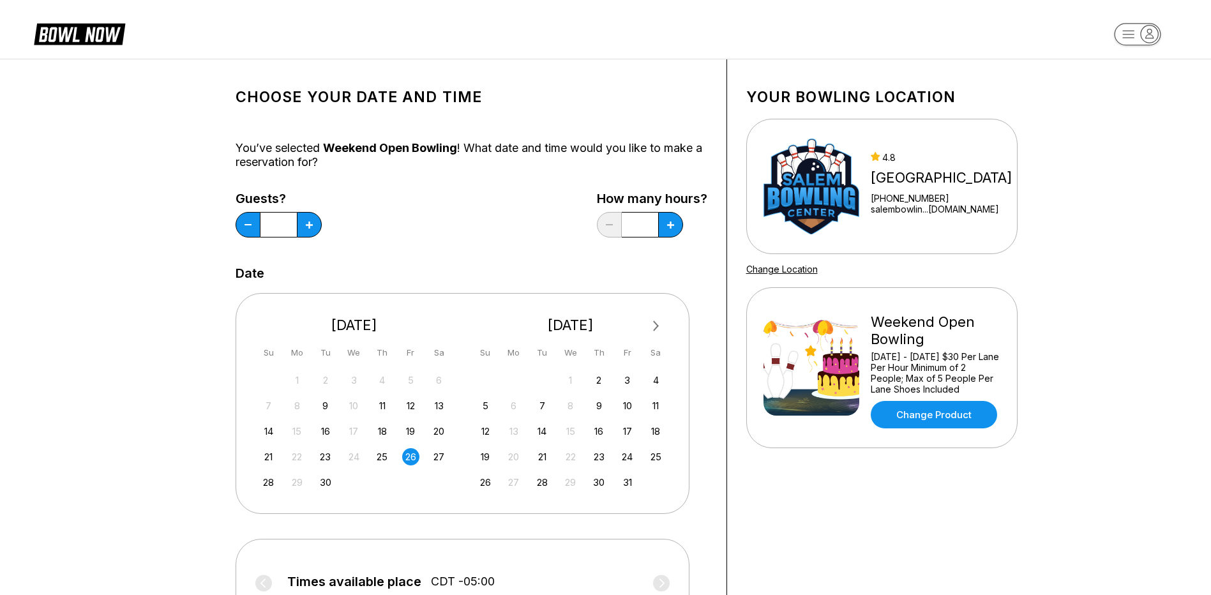
scroll to position [192, 0]
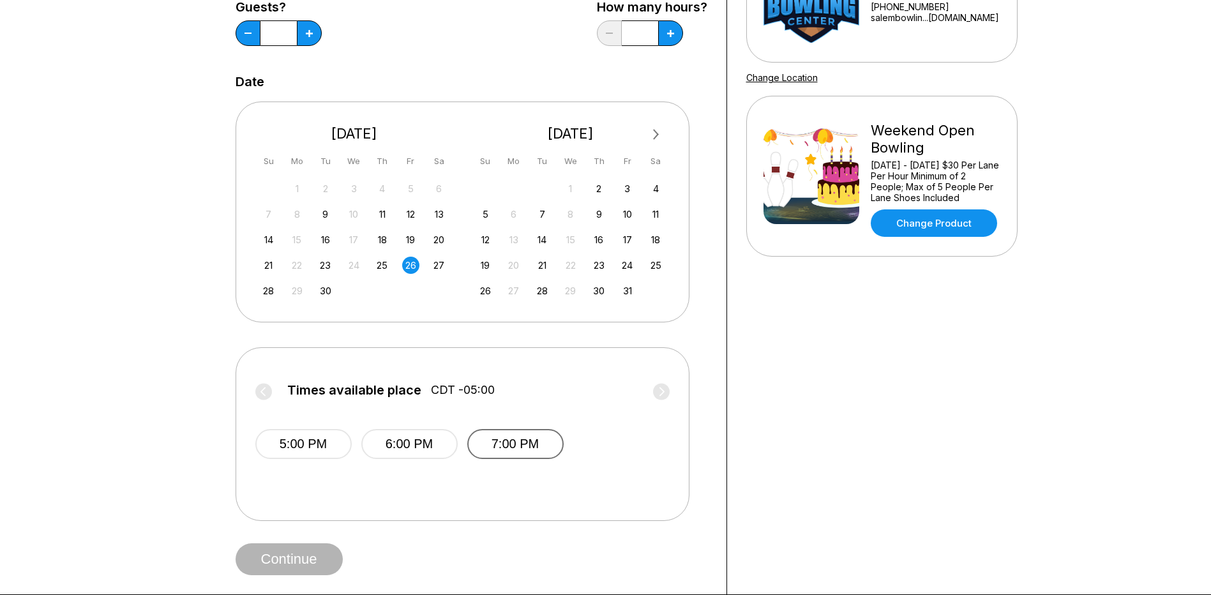
click at [510, 443] on button "7:00 PM" at bounding box center [515, 444] width 96 height 30
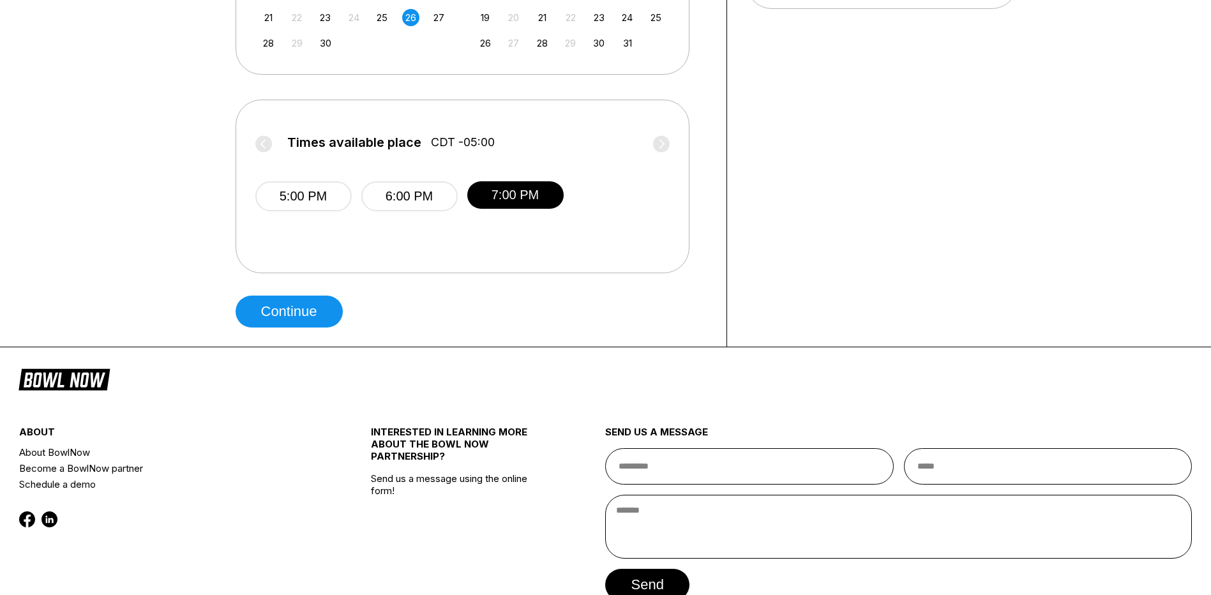
scroll to position [447, 0]
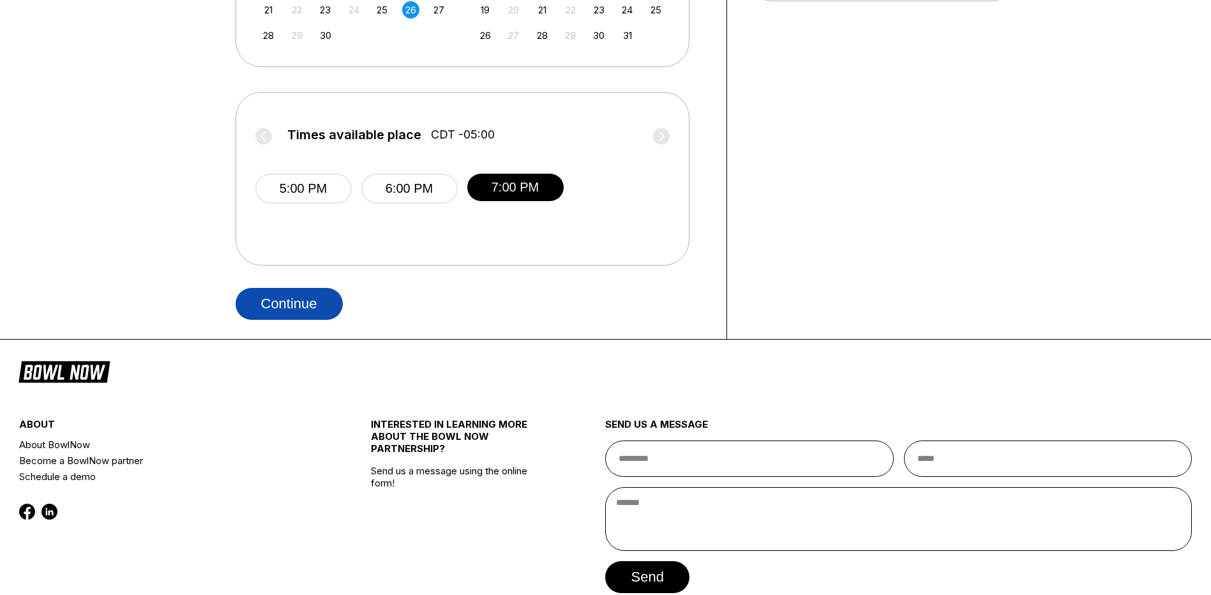
click at [284, 312] on button "Continue" at bounding box center [289, 304] width 107 height 32
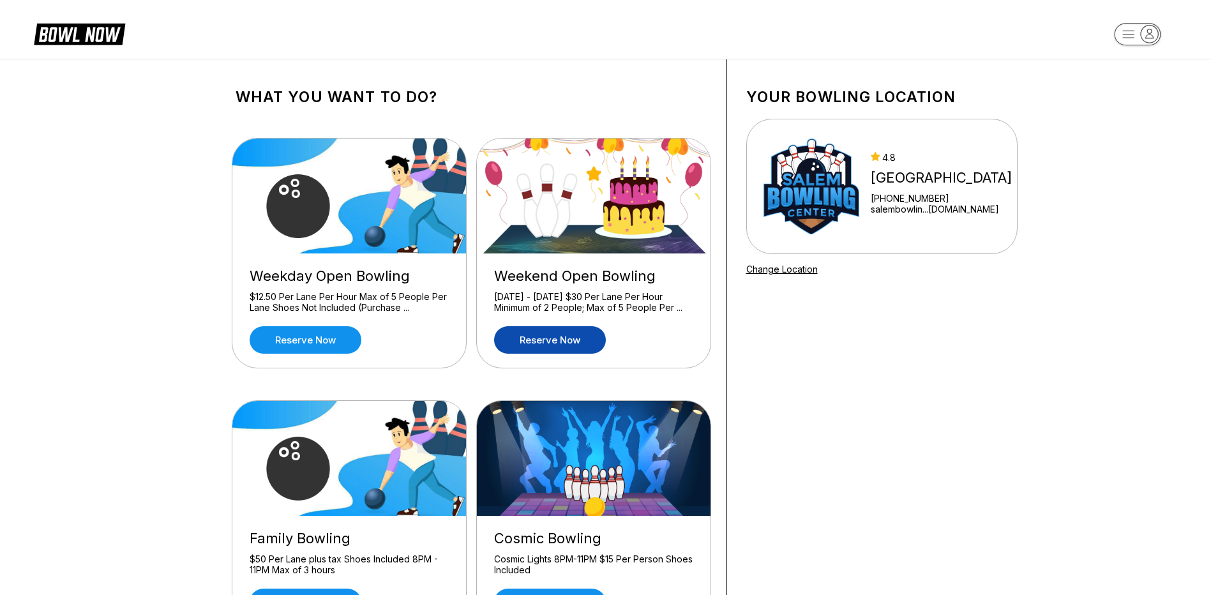
click at [565, 332] on link "Reserve now" at bounding box center [550, 339] width 112 height 27
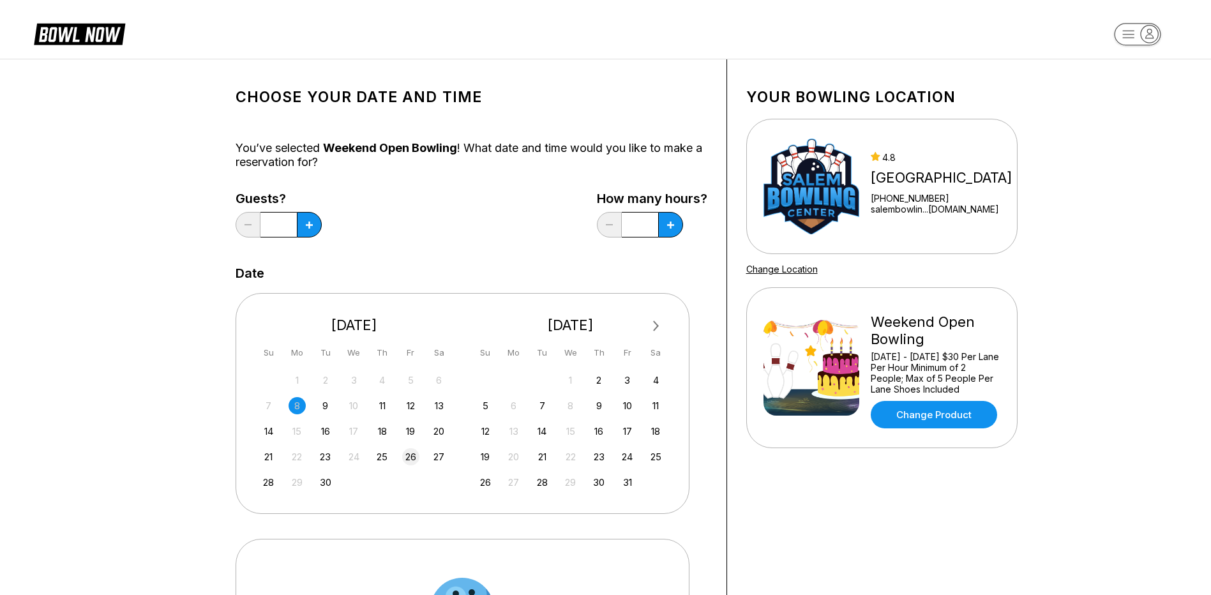
click at [413, 459] on div "26" at bounding box center [410, 456] width 17 height 17
click at [313, 219] on button at bounding box center [309, 225] width 25 height 26
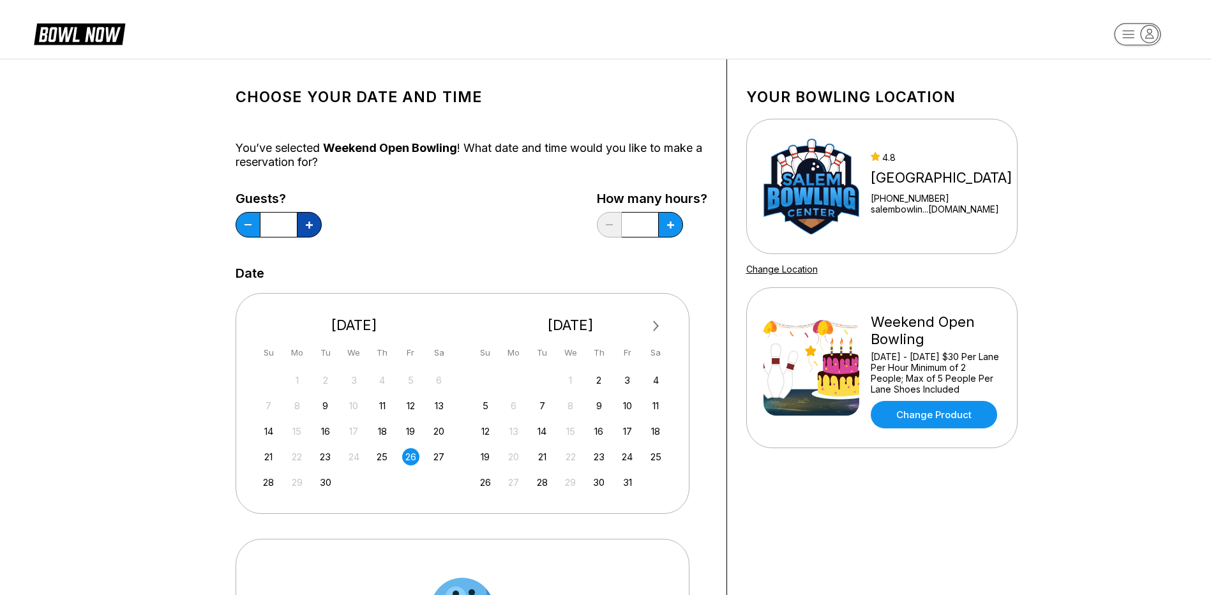
click at [313, 219] on button at bounding box center [309, 225] width 25 height 26
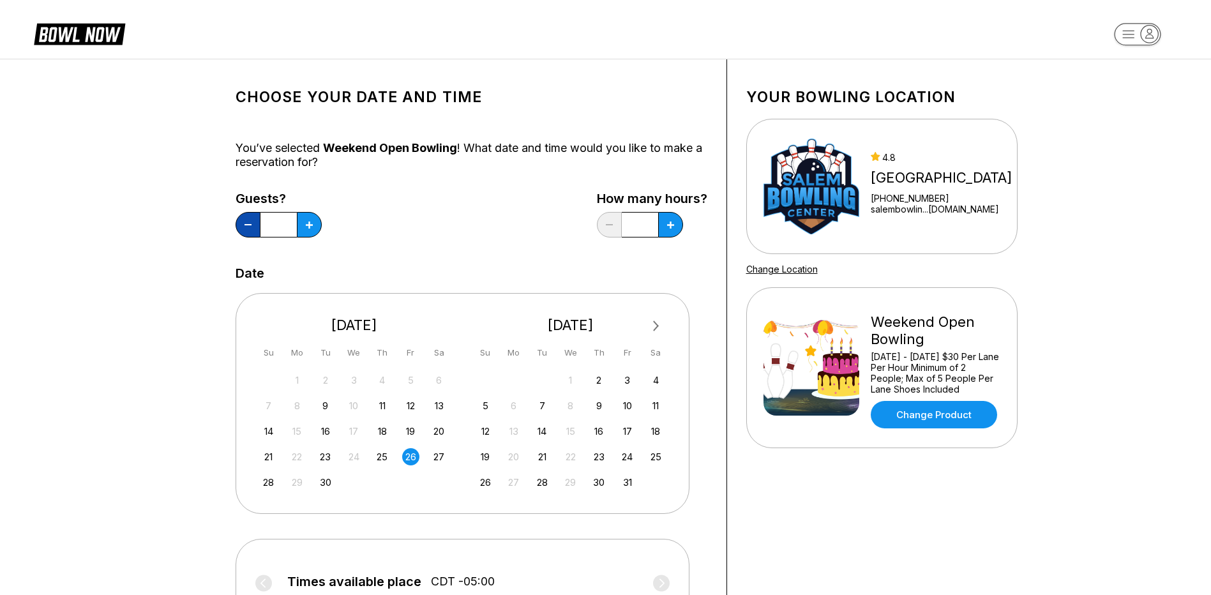
click at [250, 219] on button at bounding box center [248, 225] width 25 height 26
type input "**"
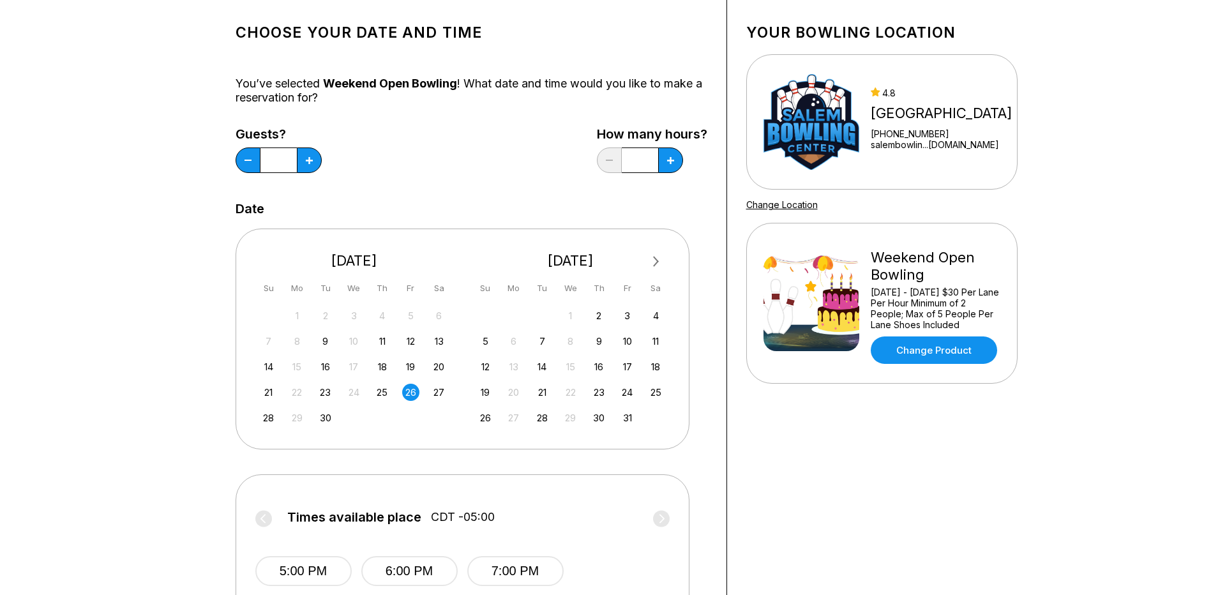
scroll to position [319, 0]
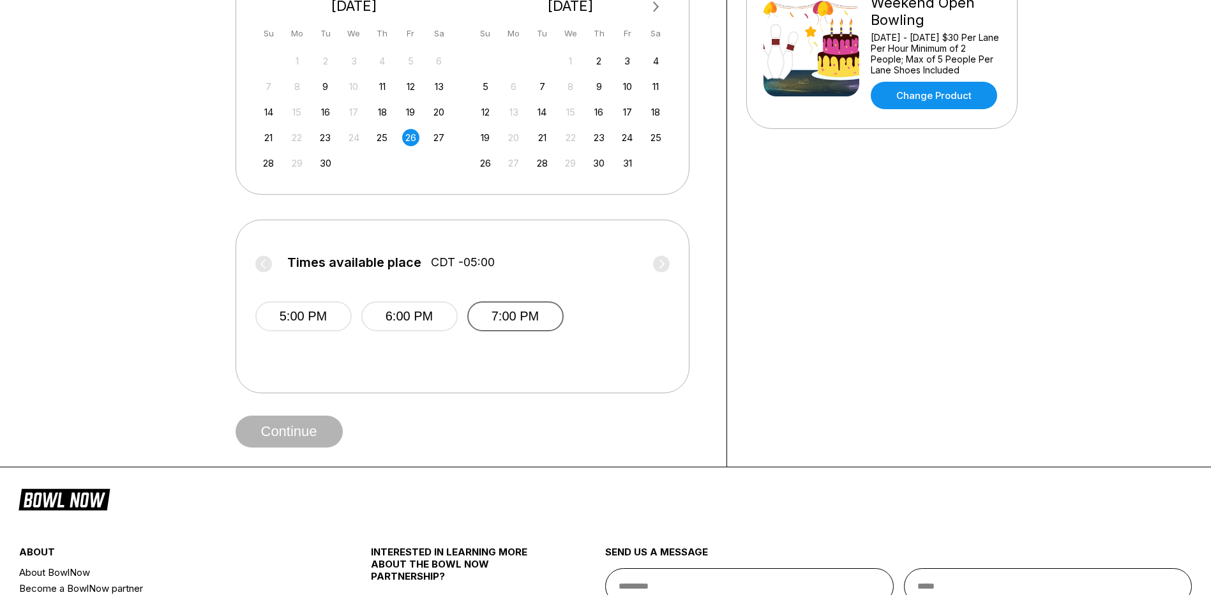
click at [496, 321] on button "7:00 PM" at bounding box center [515, 316] width 96 height 30
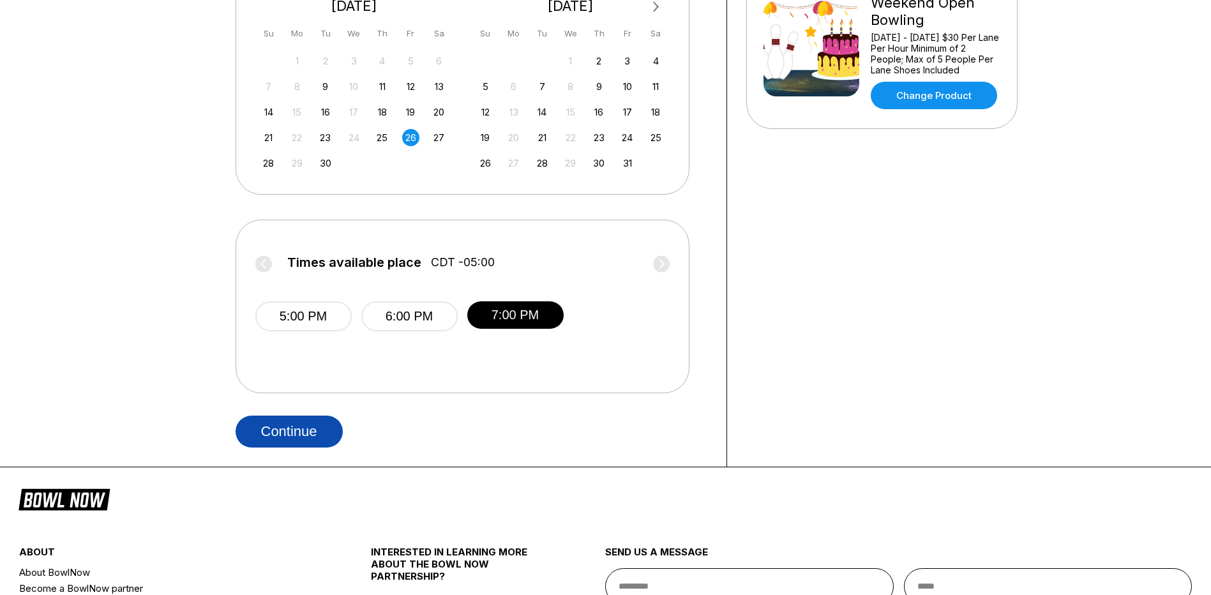
click at [288, 430] on button "Continue" at bounding box center [289, 432] width 107 height 32
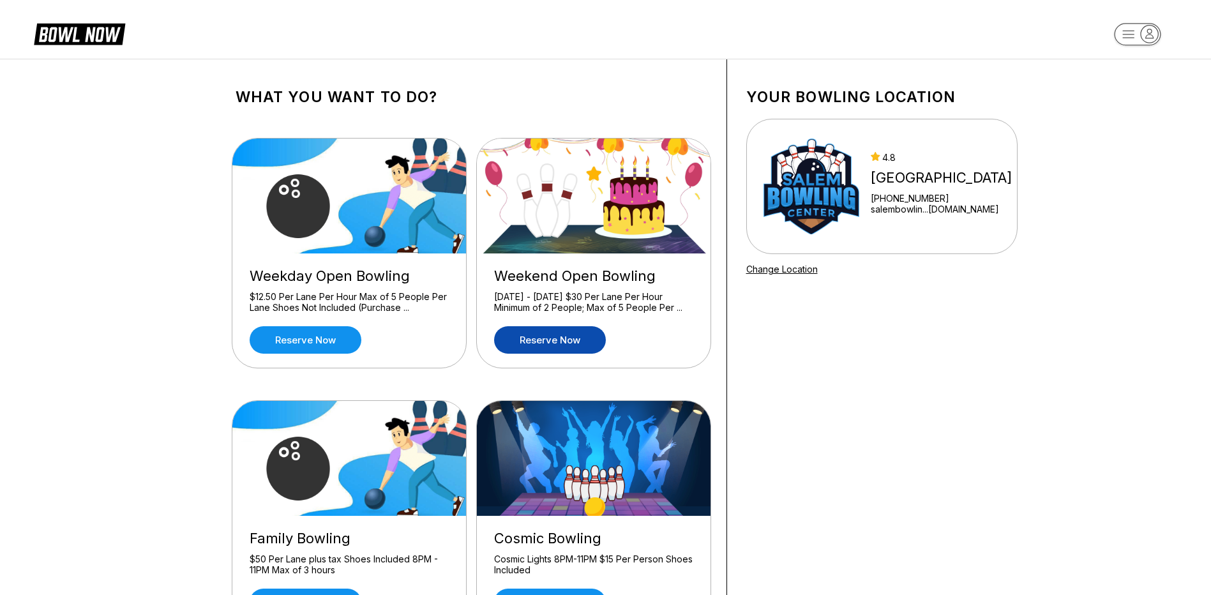
click at [575, 345] on link "Reserve now" at bounding box center [550, 339] width 112 height 27
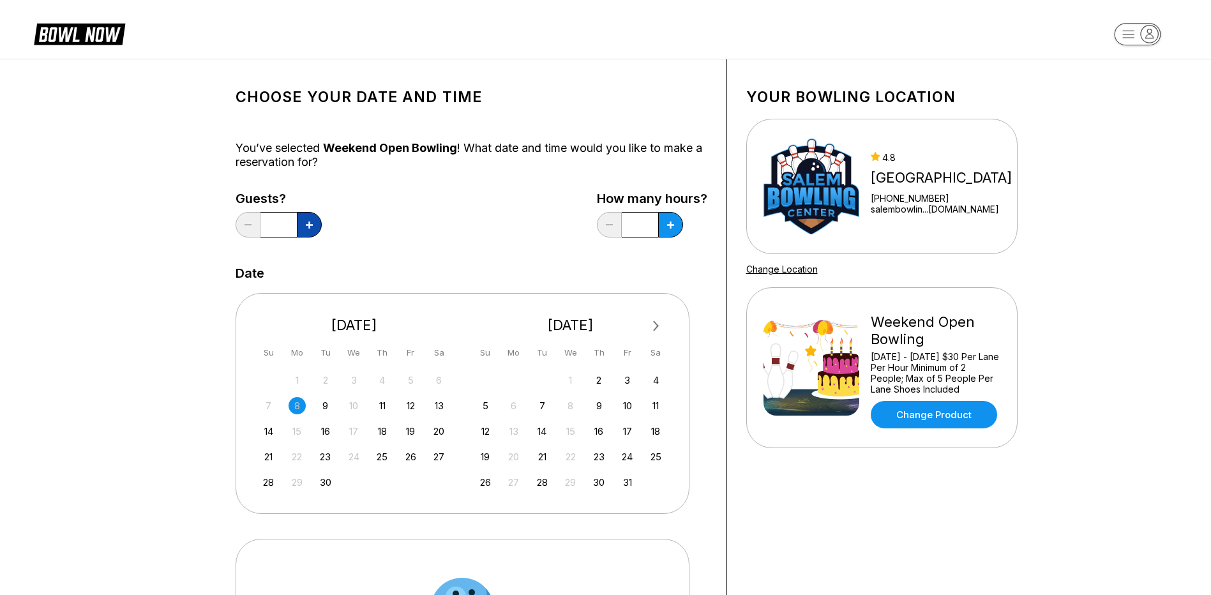
click at [317, 227] on button at bounding box center [309, 225] width 25 height 26
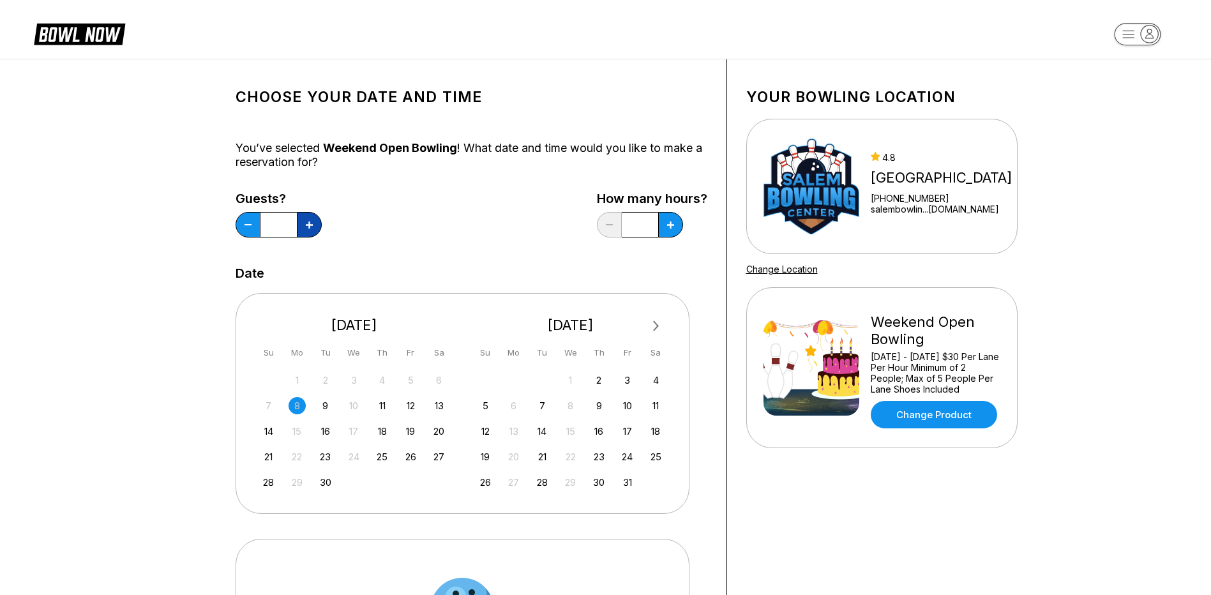
click at [317, 227] on button at bounding box center [309, 225] width 25 height 26
type input "**"
click at [678, 221] on button at bounding box center [670, 225] width 25 height 26
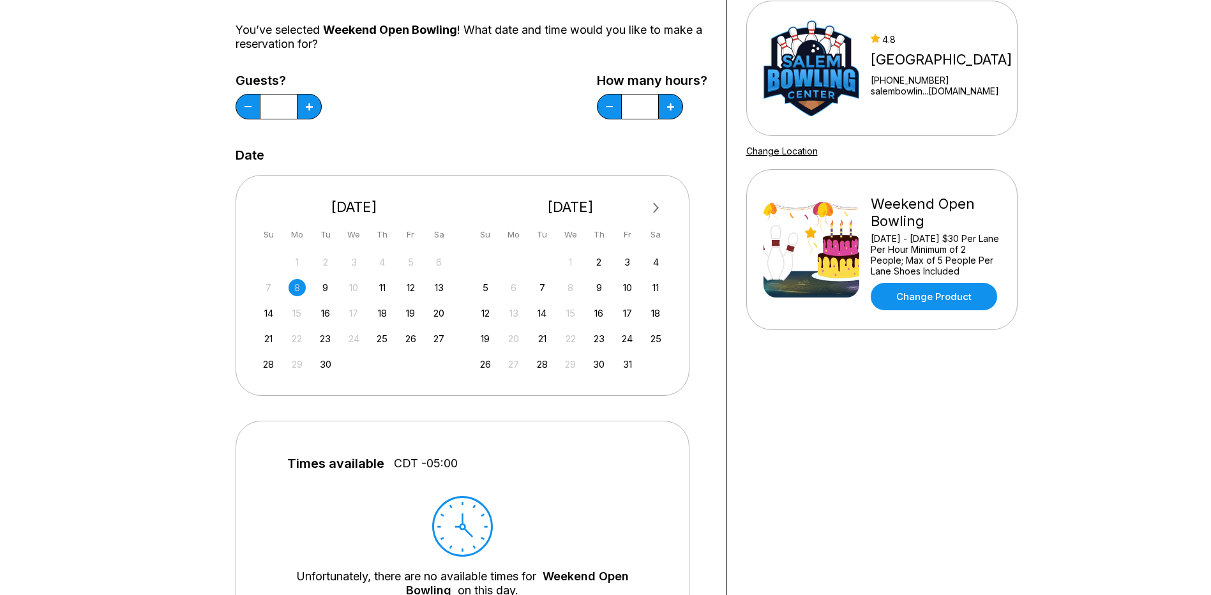
scroll to position [64, 0]
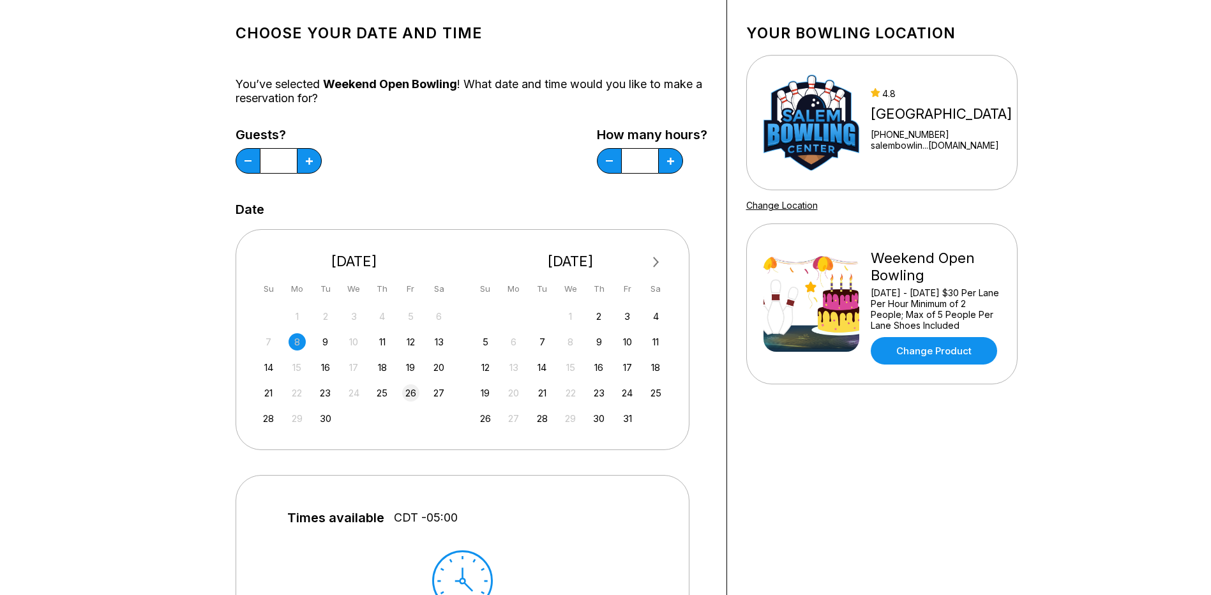
click at [413, 397] on div "26" at bounding box center [410, 392] width 17 height 17
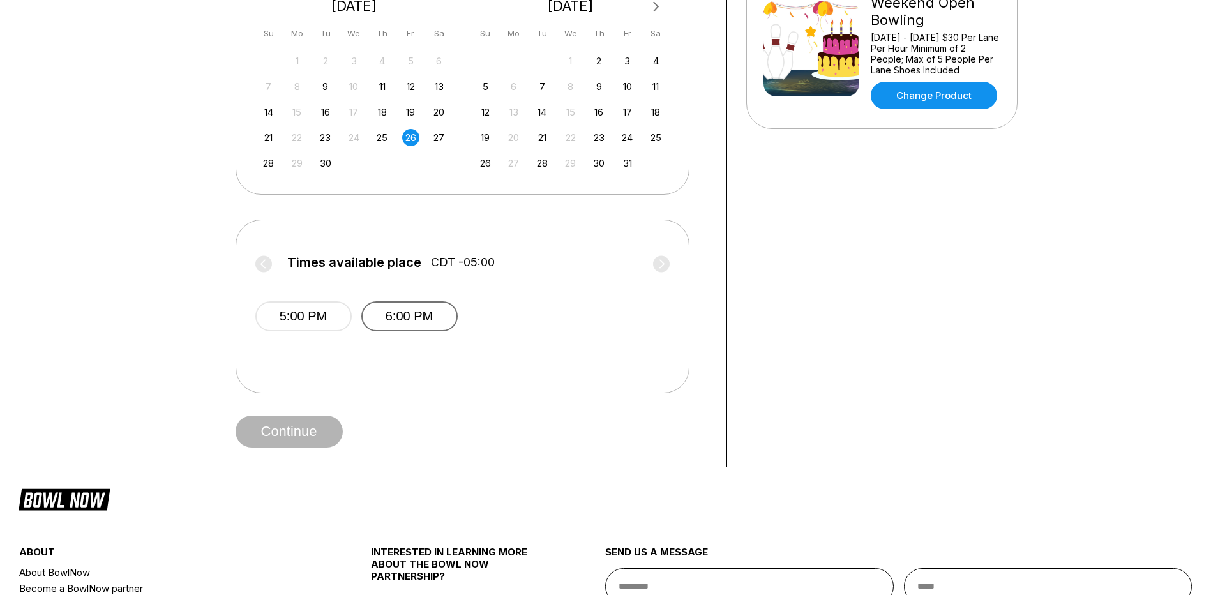
click at [450, 314] on button "6:00 PM" at bounding box center [409, 316] width 96 height 30
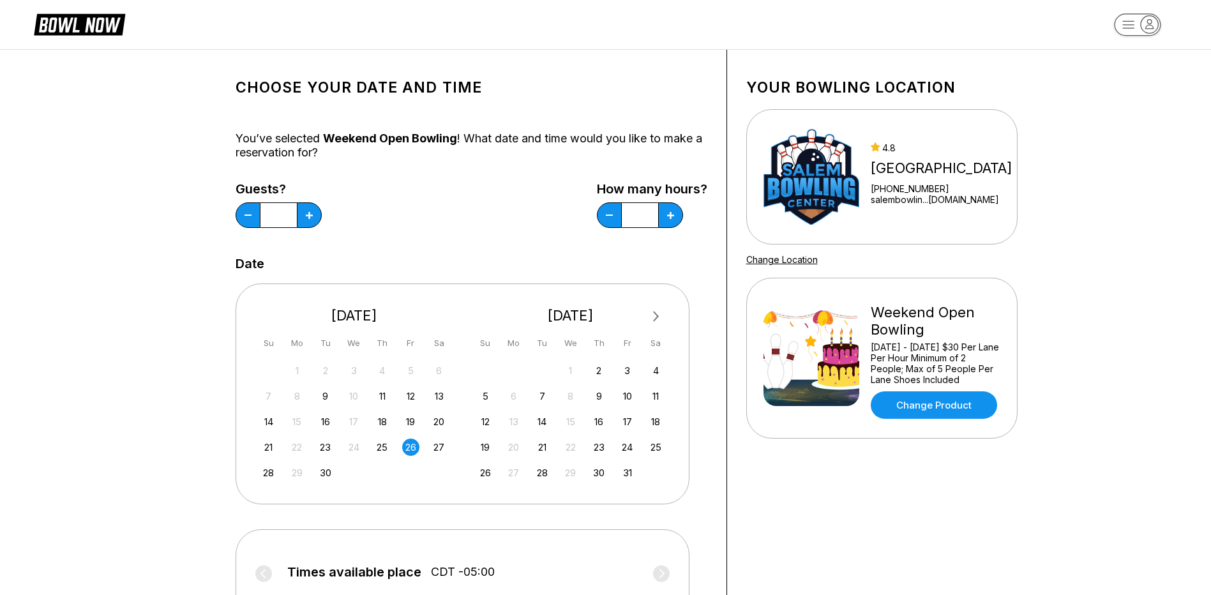
scroll to position [0, 0]
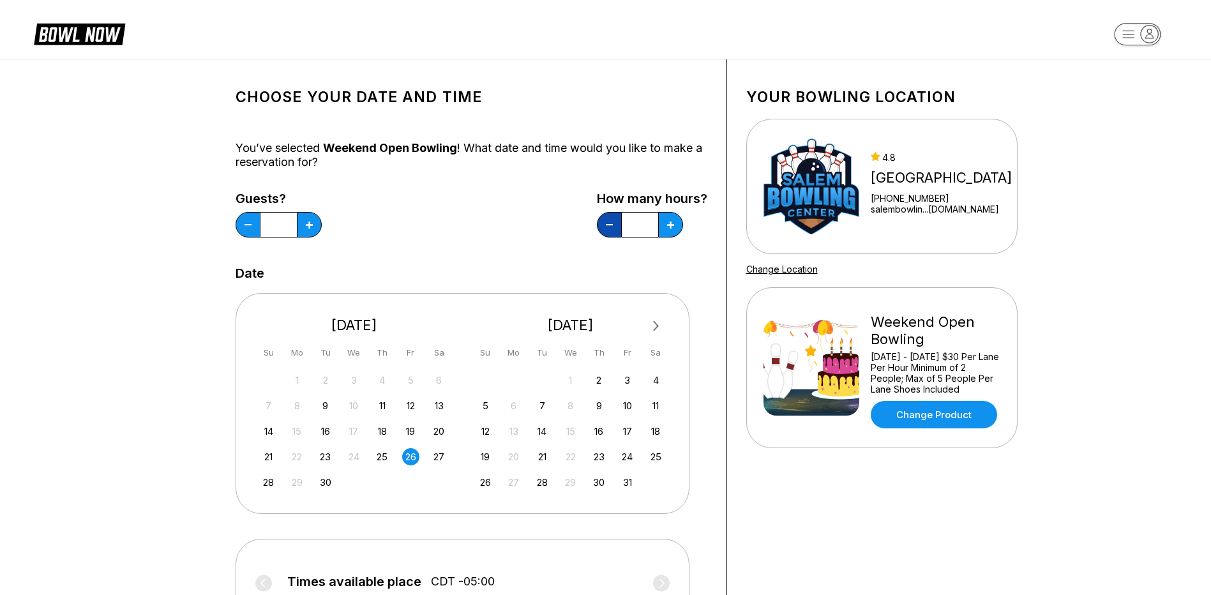
click at [609, 231] on button at bounding box center [609, 225] width 25 height 26
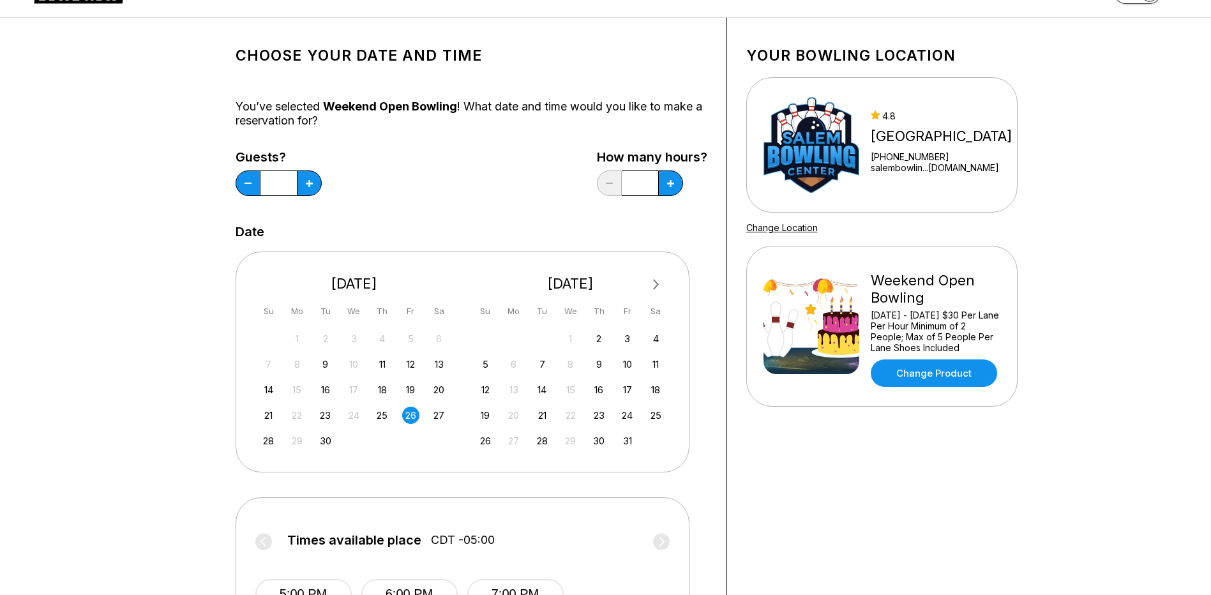
scroll to position [64, 0]
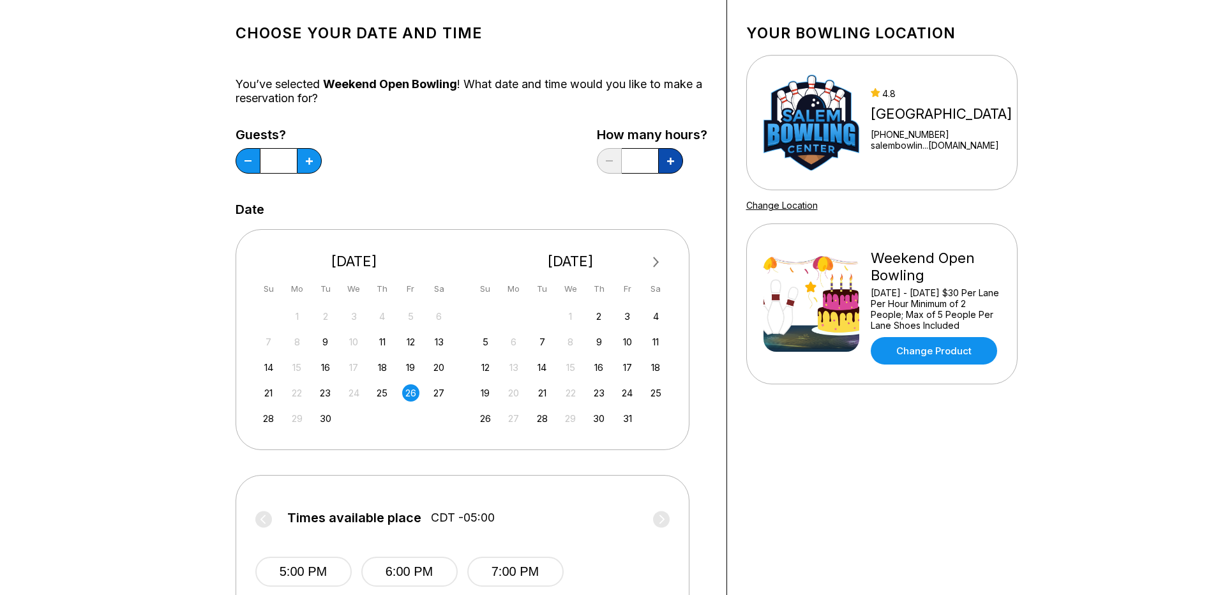
click at [677, 165] on button at bounding box center [670, 161] width 25 height 26
type input "*"
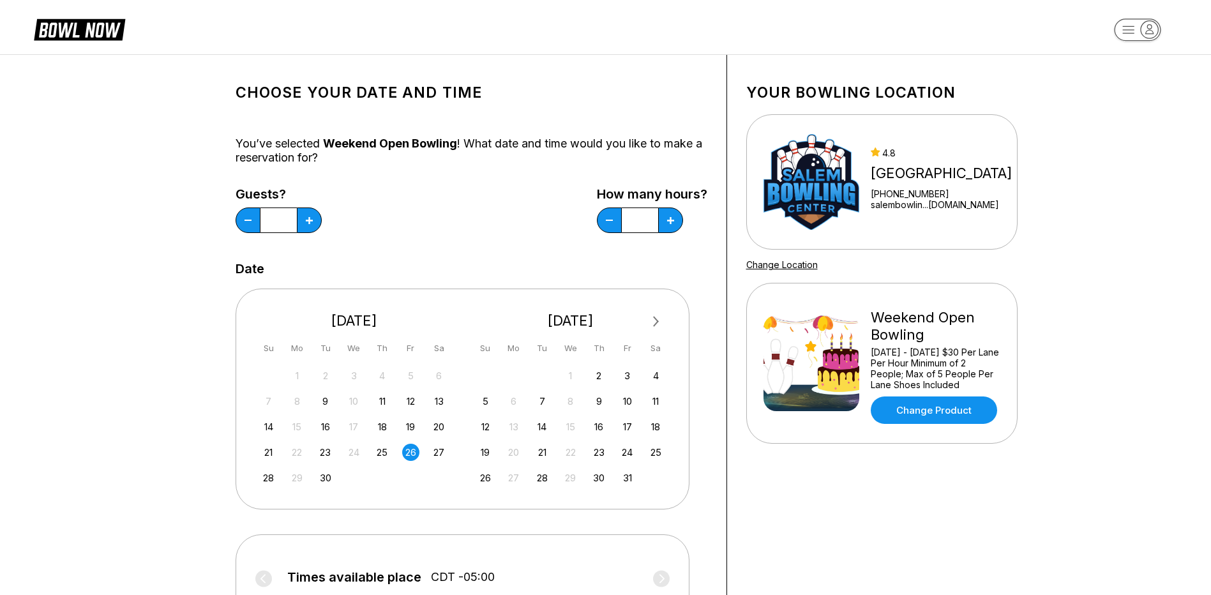
scroll to position [0, 0]
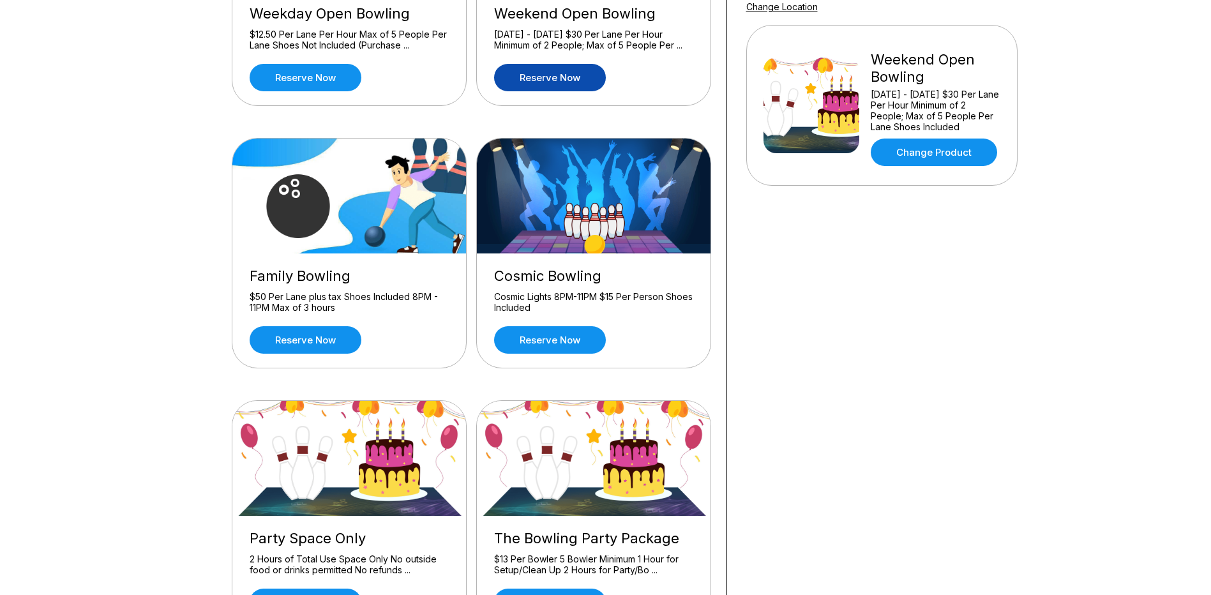
scroll to position [255, 0]
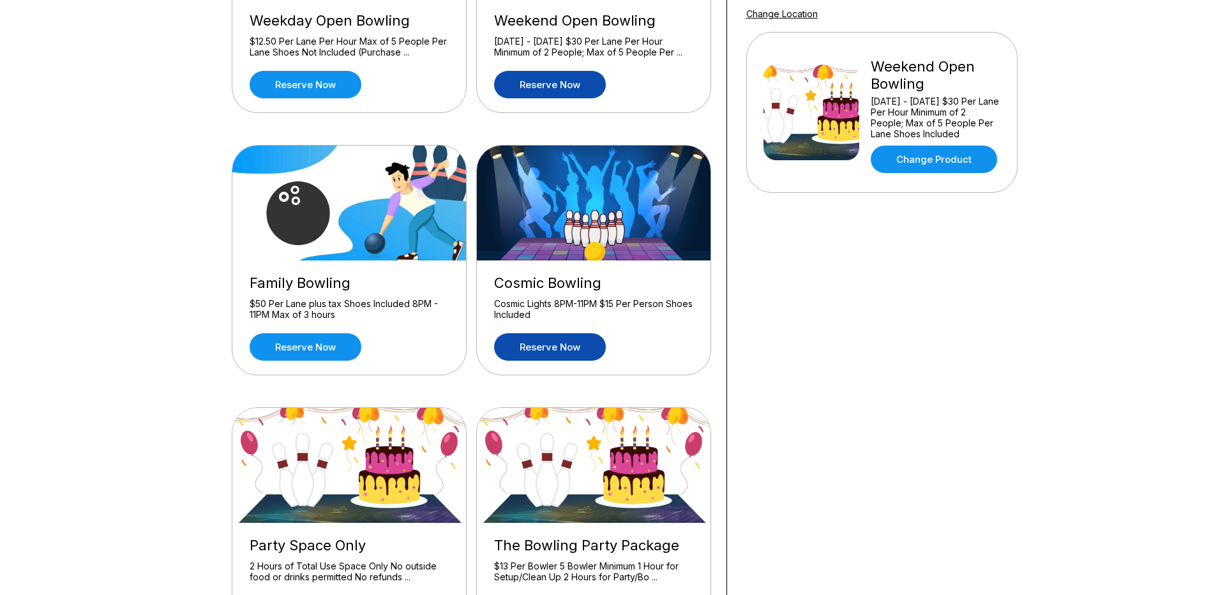
click at [533, 342] on link "Reserve now" at bounding box center [550, 346] width 112 height 27
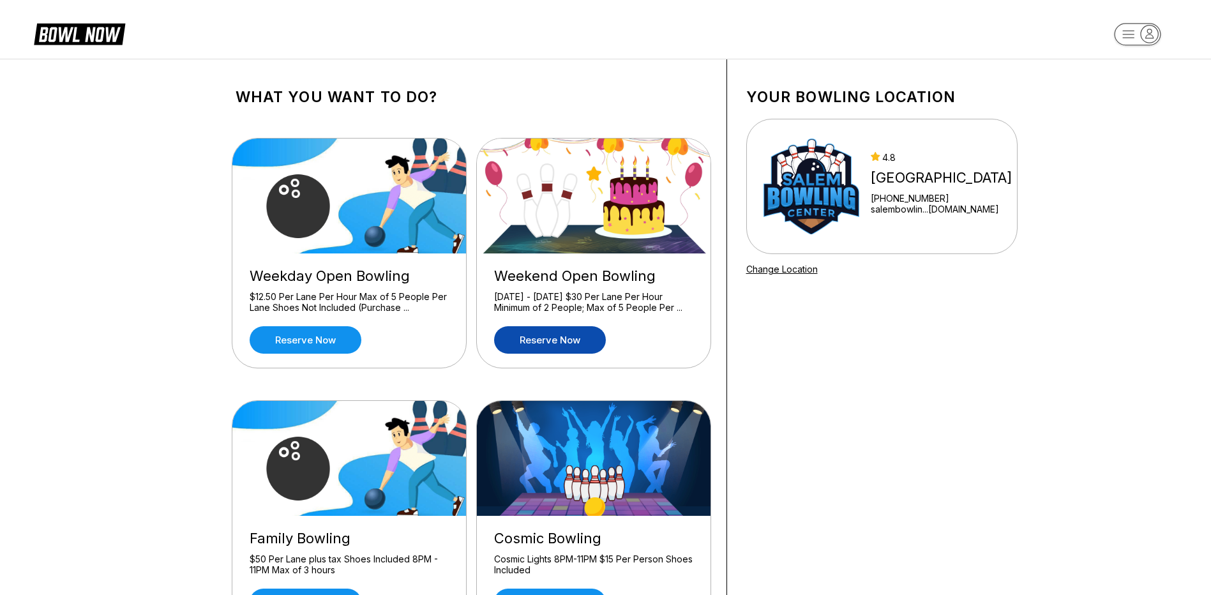
click at [554, 346] on link "Reserve now" at bounding box center [550, 339] width 112 height 27
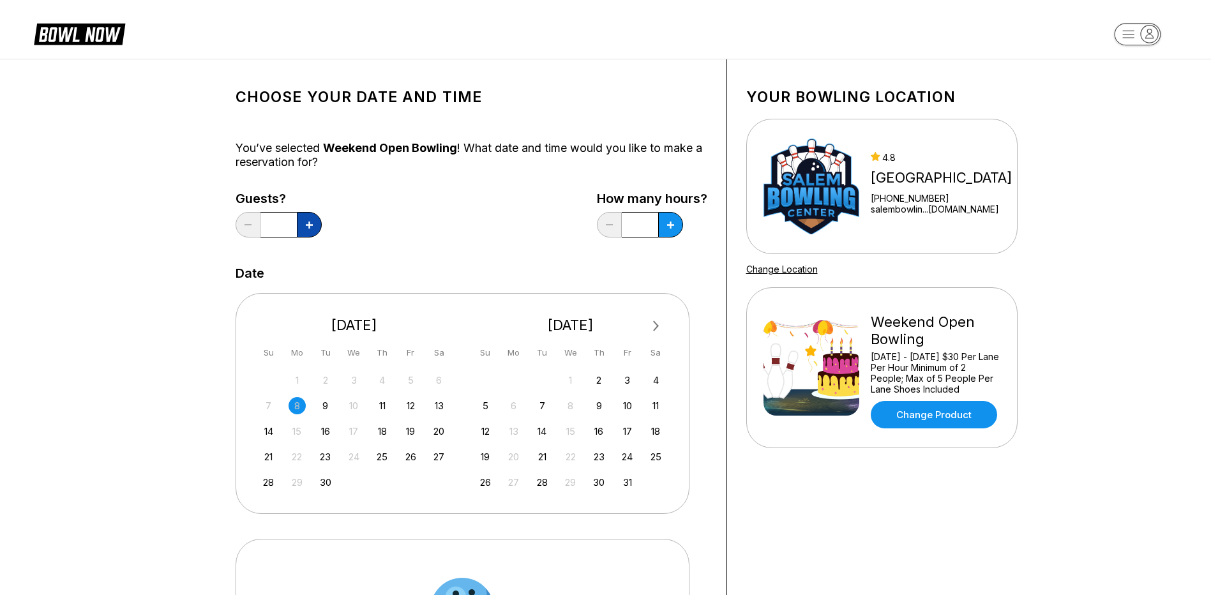
click at [303, 224] on button at bounding box center [309, 225] width 25 height 26
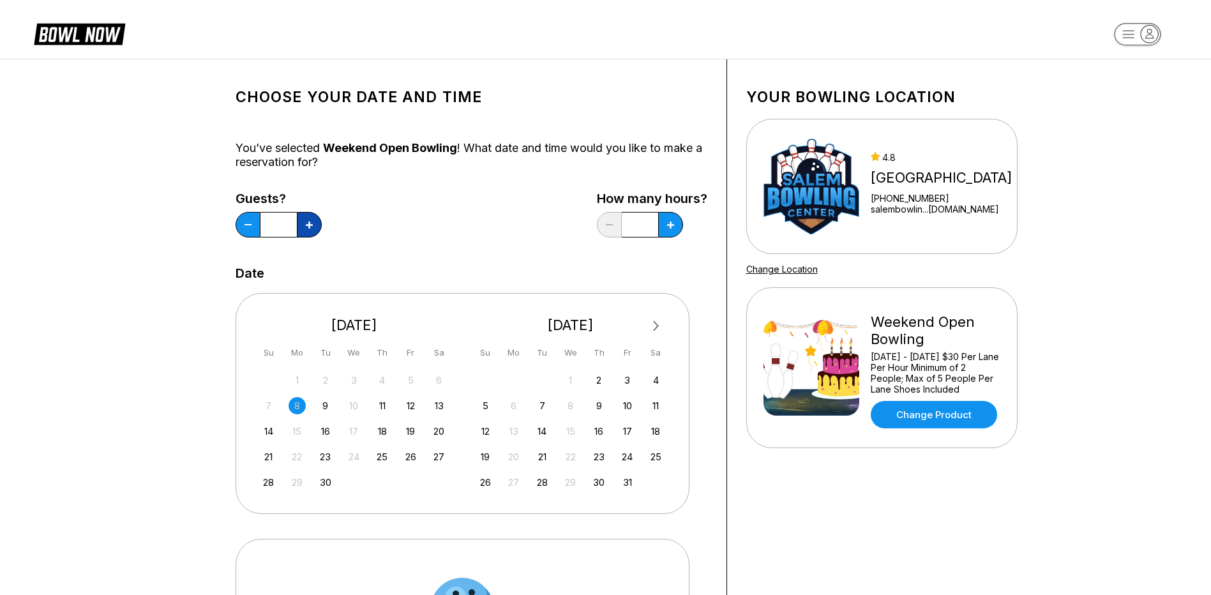
click at [303, 224] on button at bounding box center [309, 225] width 25 height 26
type input "**"
click at [417, 456] on div "26" at bounding box center [410, 456] width 17 height 17
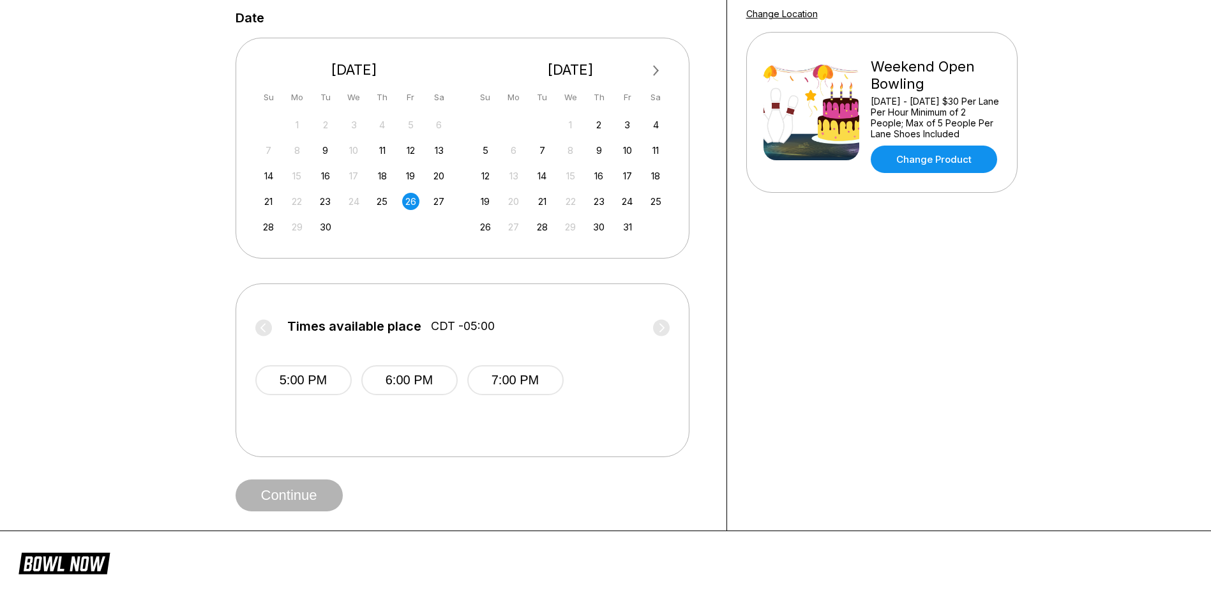
scroll to position [383, 0]
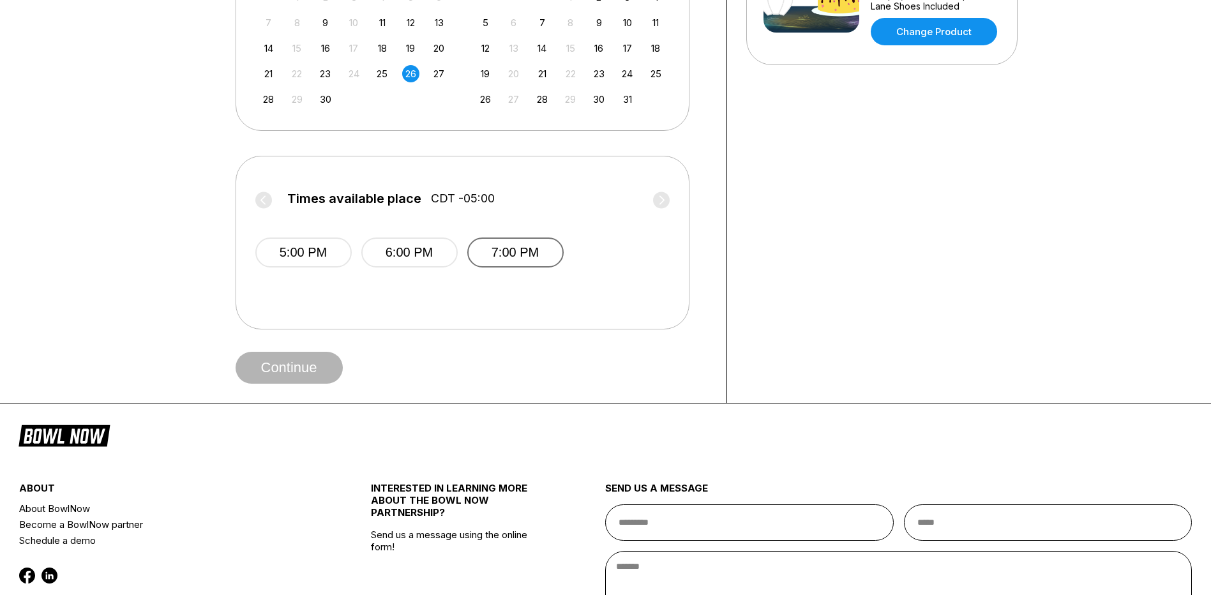
click at [510, 264] on button "7:00 PM" at bounding box center [515, 253] width 96 height 30
click at [255, 370] on button "Continue" at bounding box center [289, 368] width 107 height 32
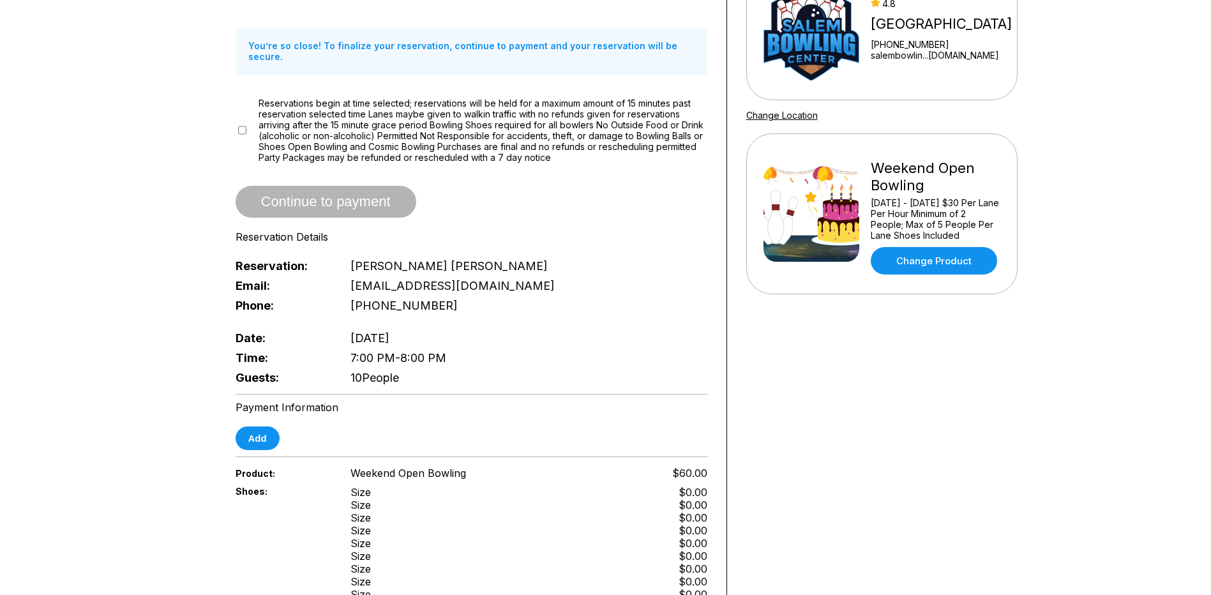
scroll to position [192, 0]
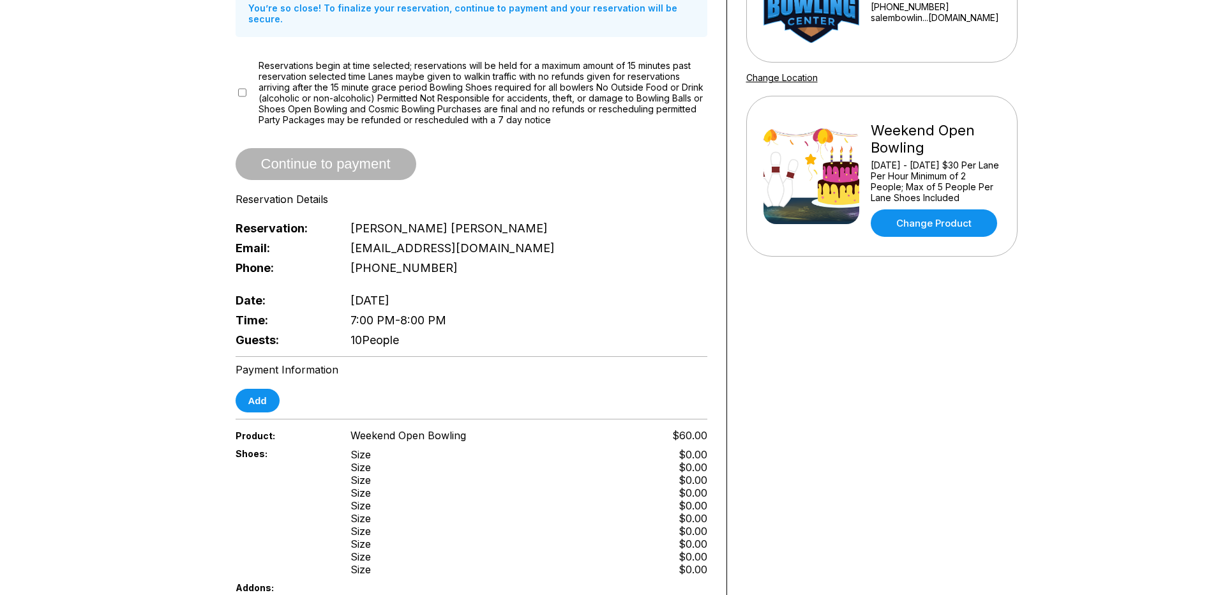
click at [262, 404] on div "Reservation slot expires in 09:02 Reservation Summary You’re so close! To final…" at bounding box center [471, 341] width 511 height 947
click at [262, 397] on button "Add" at bounding box center [258, 401] width 44 height 24
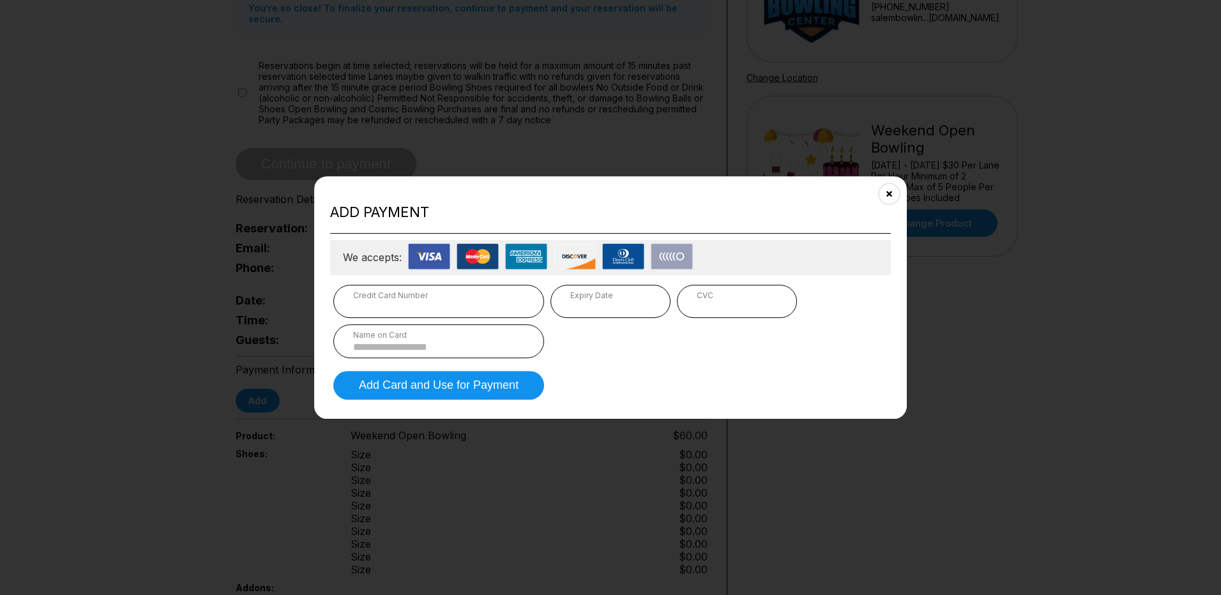
click at [683, 306] on div "CVC" at bounding box center [737, 301] width 120 height 33
click at [692, 304] on div "CVC" at bounding box center [737, 301] width 120 height 33
click at [469, 349] on input at bounding box center [438, 347] width 171 height 11
type input "**********"
click at [469, 377] on button "Add Card and Use for Payment" at bounding box center [438, 385] width 211 height 29
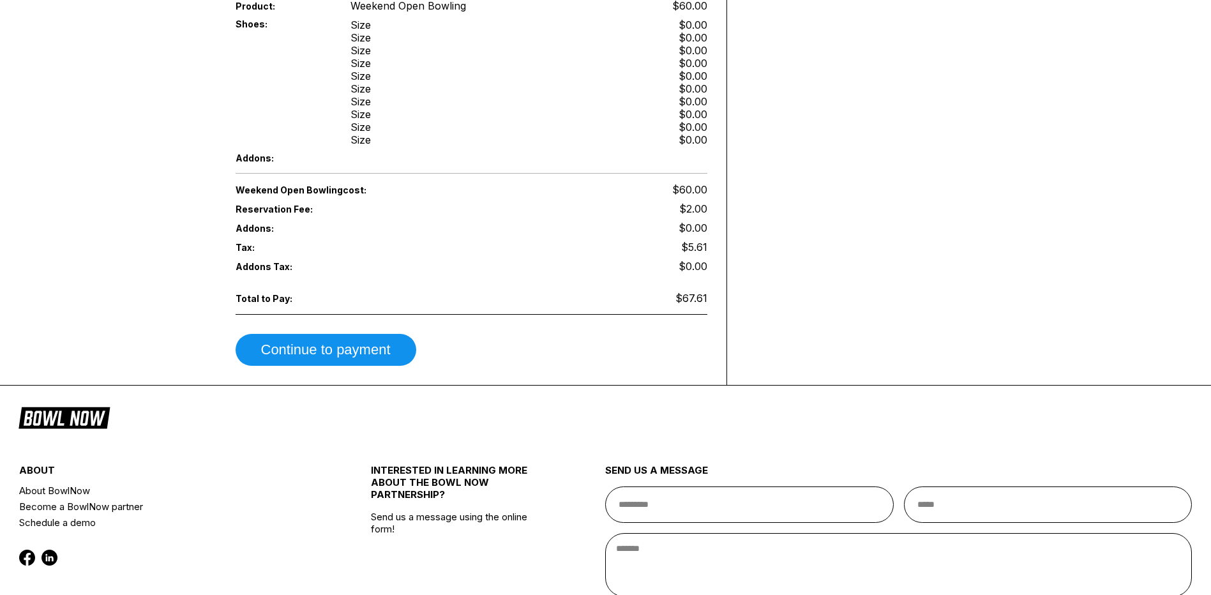
scroll to position [639, 0]
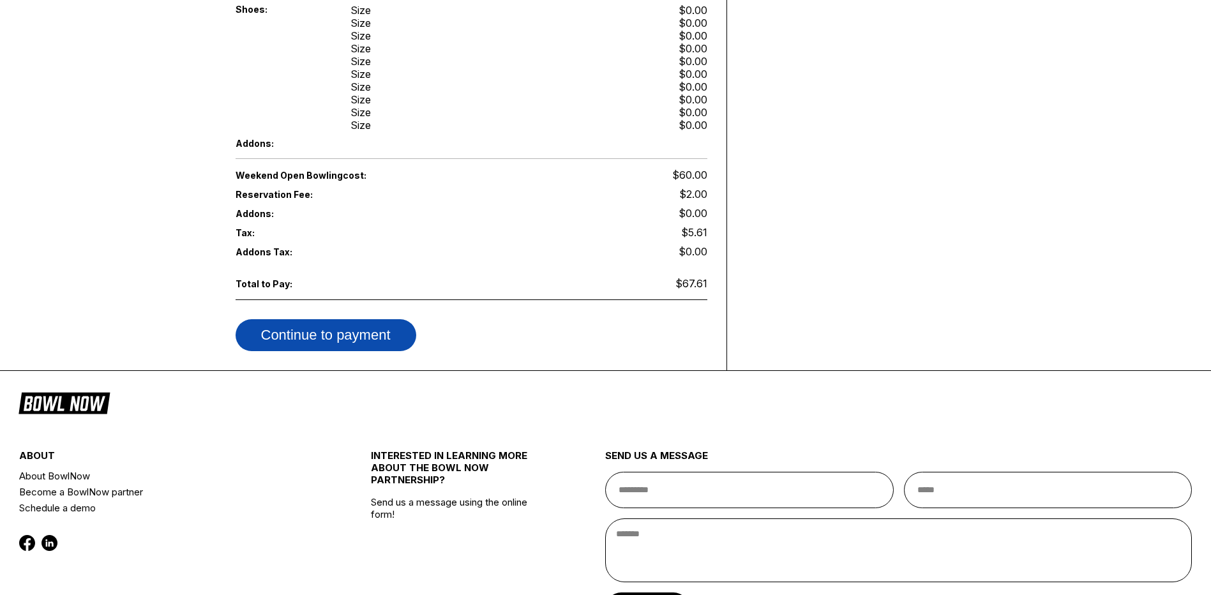
click at [347, 335] on button "Continue to payment" at bounding box center [326, 335] width 181 height 32
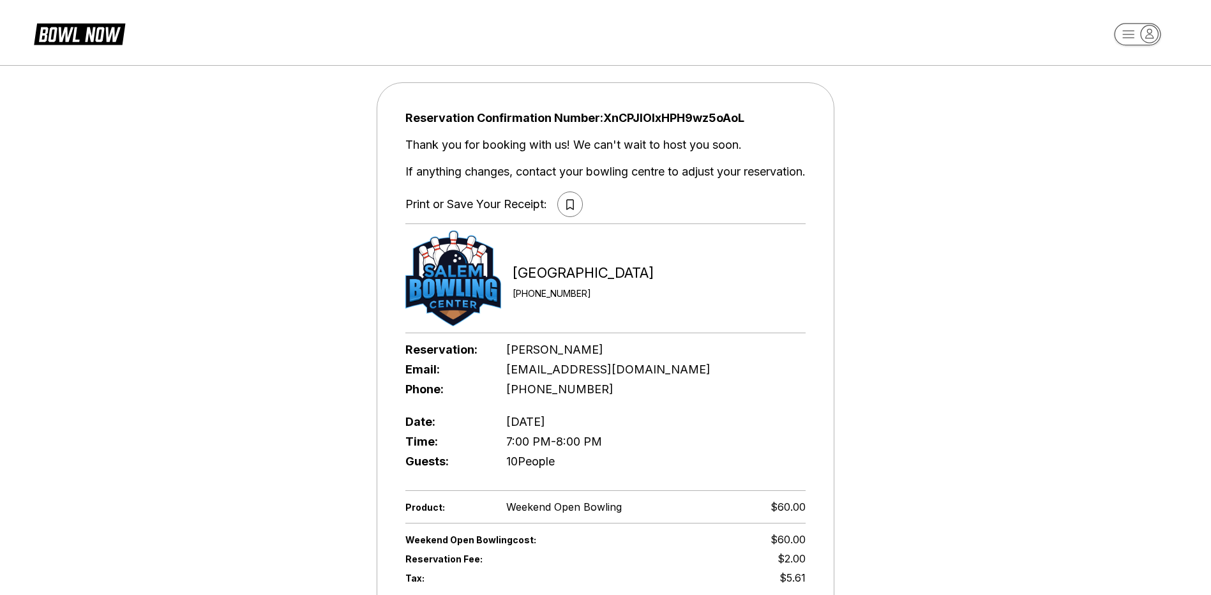
click at [573, 197] on button at bounding box center [570, 205] width 26 height 26
